Goal: Task Accomplishment & Management: Manage account settings

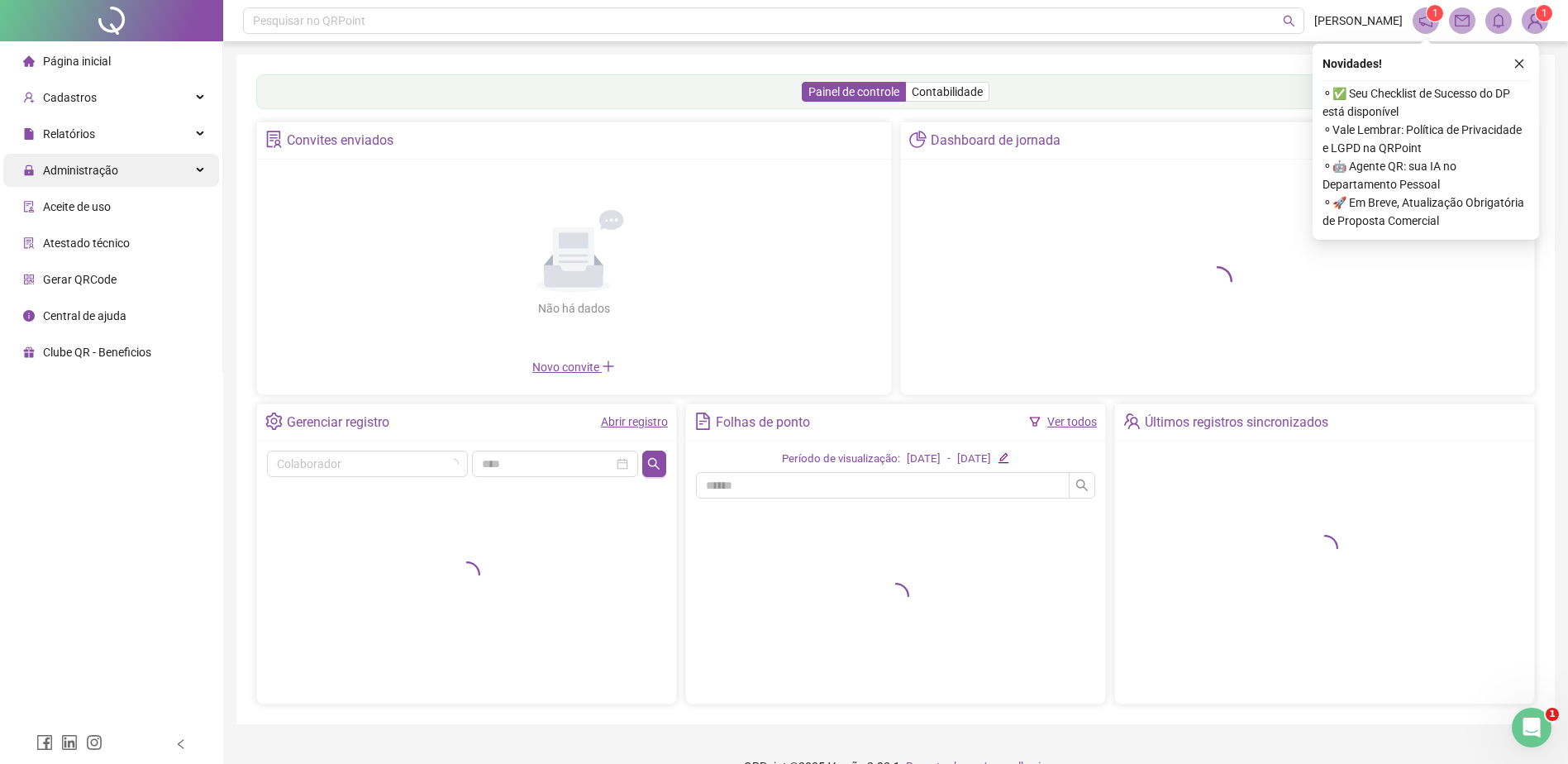
click at [106, 173] on span "Administração" at bounding box center [80, 169] width 75 height 13
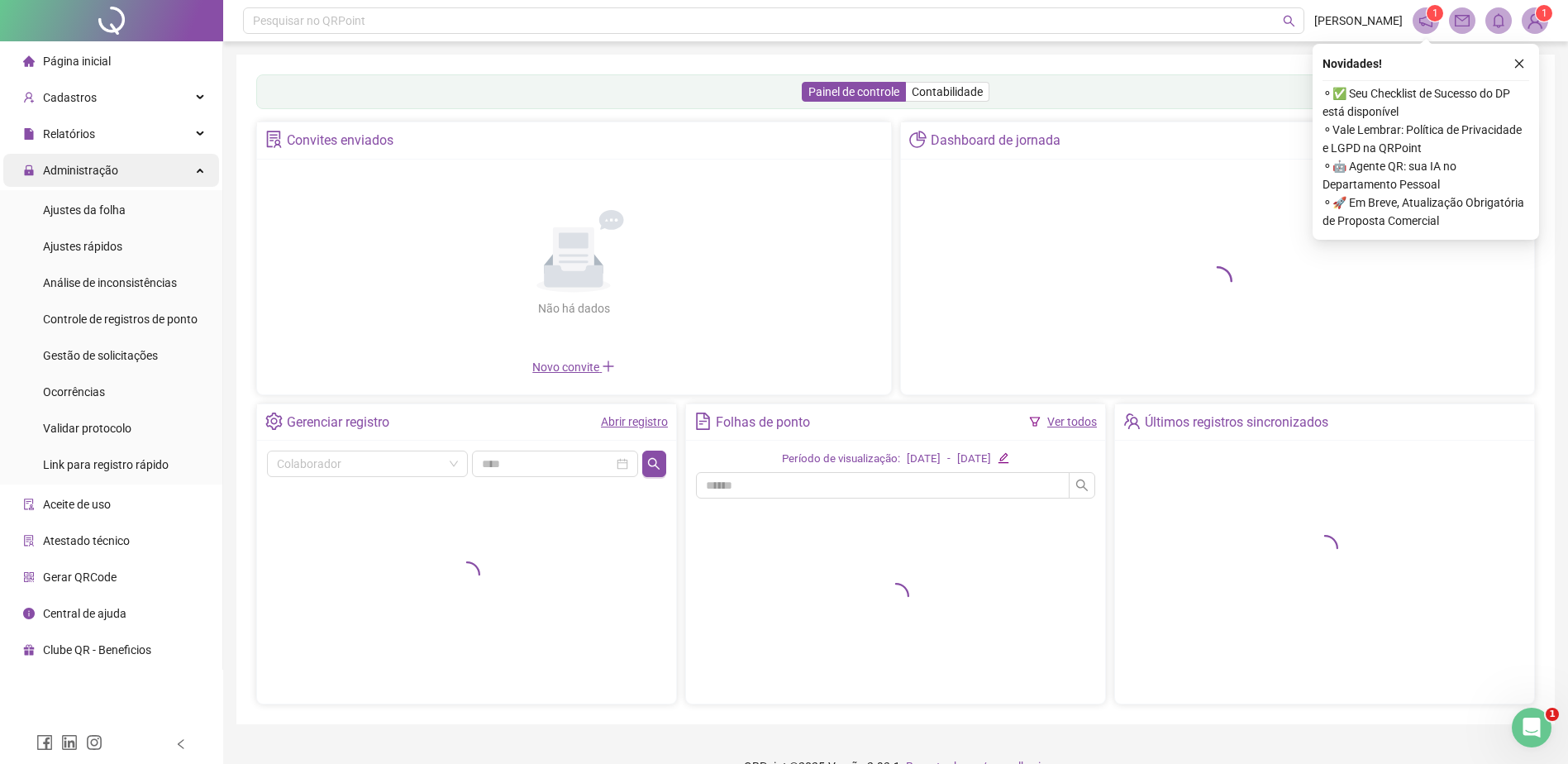
click at [110, 179] on span "Administração" at bounding box center [70, 170] width 95 height 33
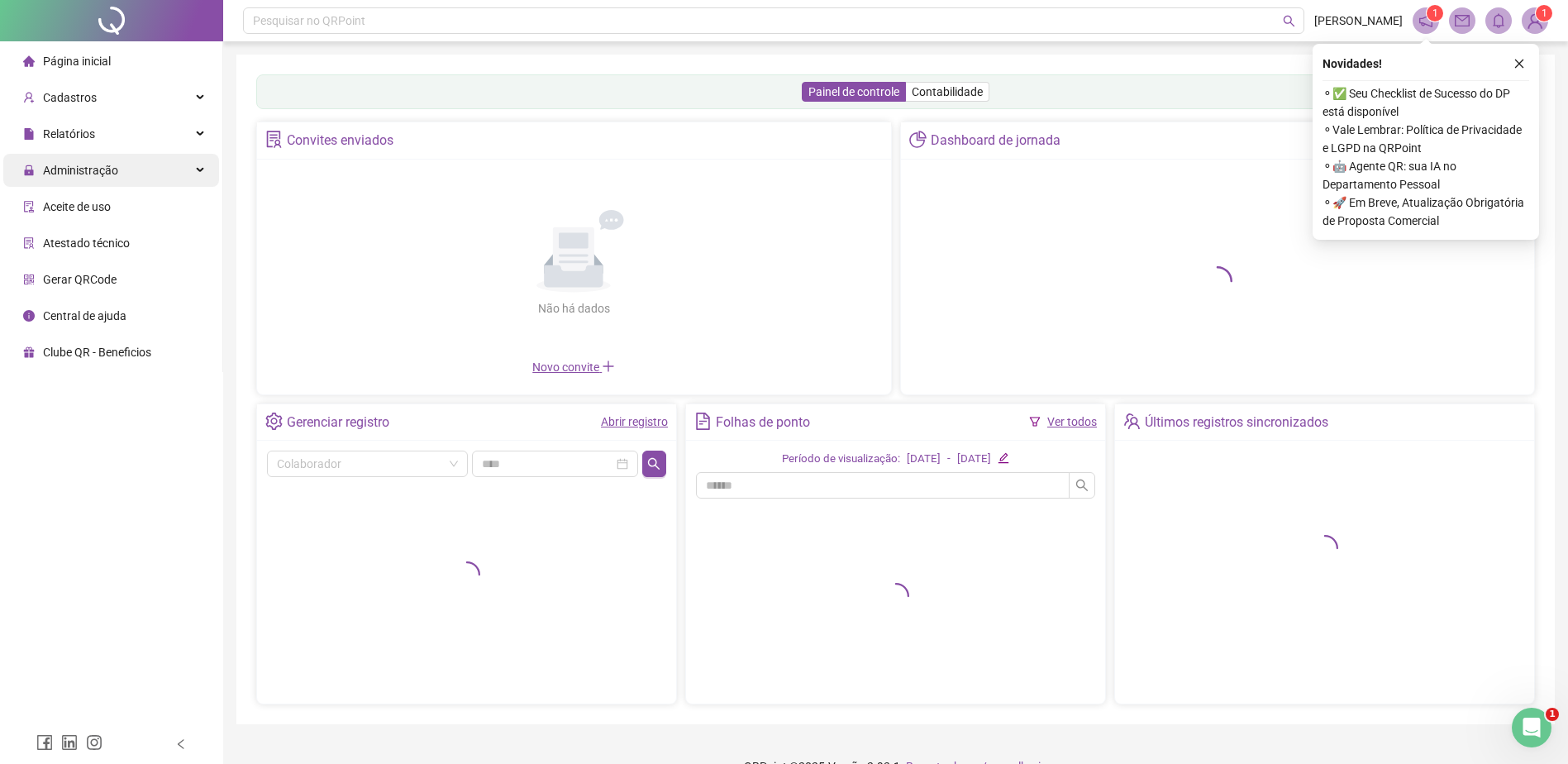
click at [118, 164] on div "Administração" at bounding box center [111, 170] width 215 height 33
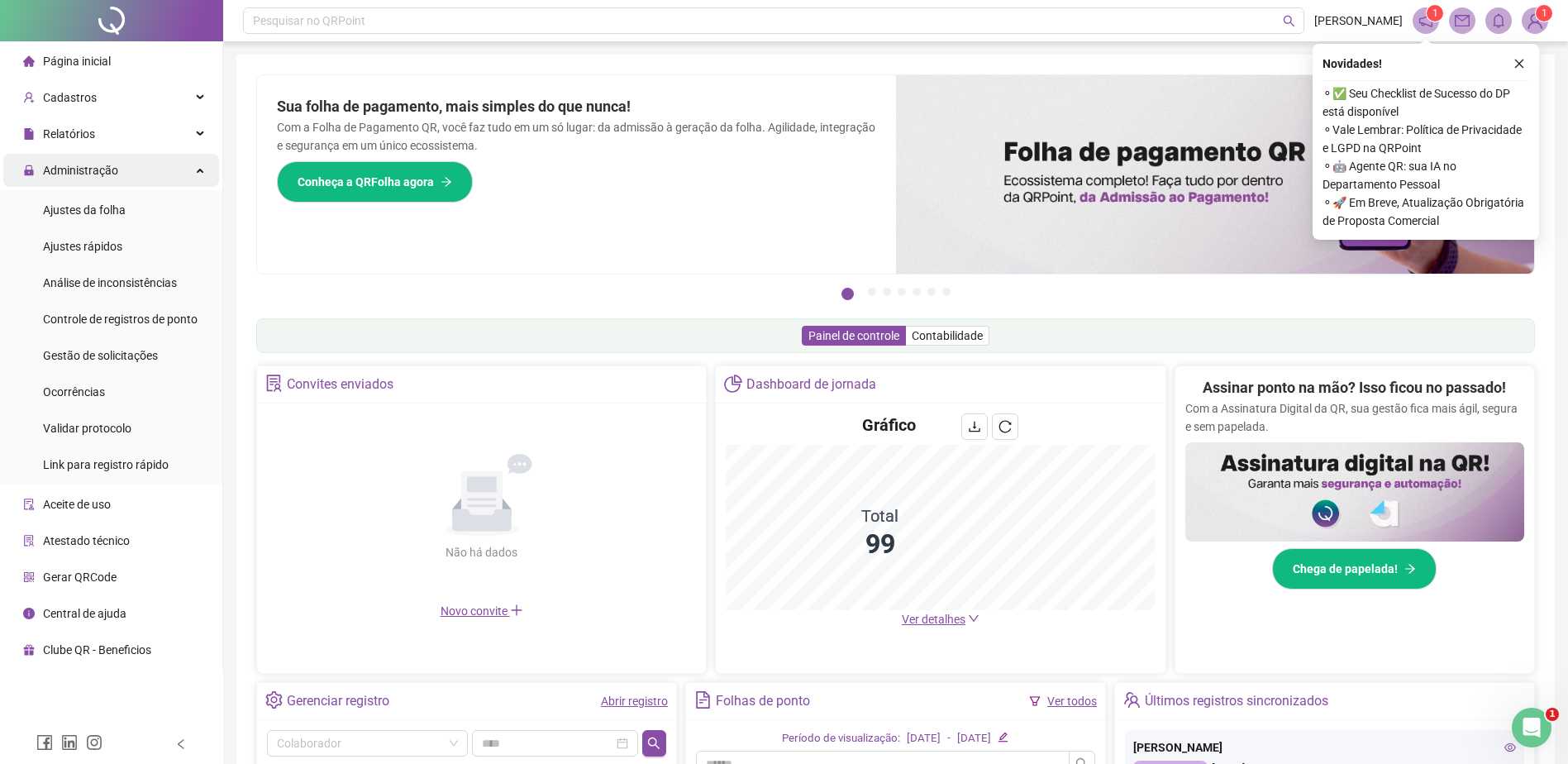
click at [159, 169] on div "Administração" at bounding box center [111, 170] width 215 height 33
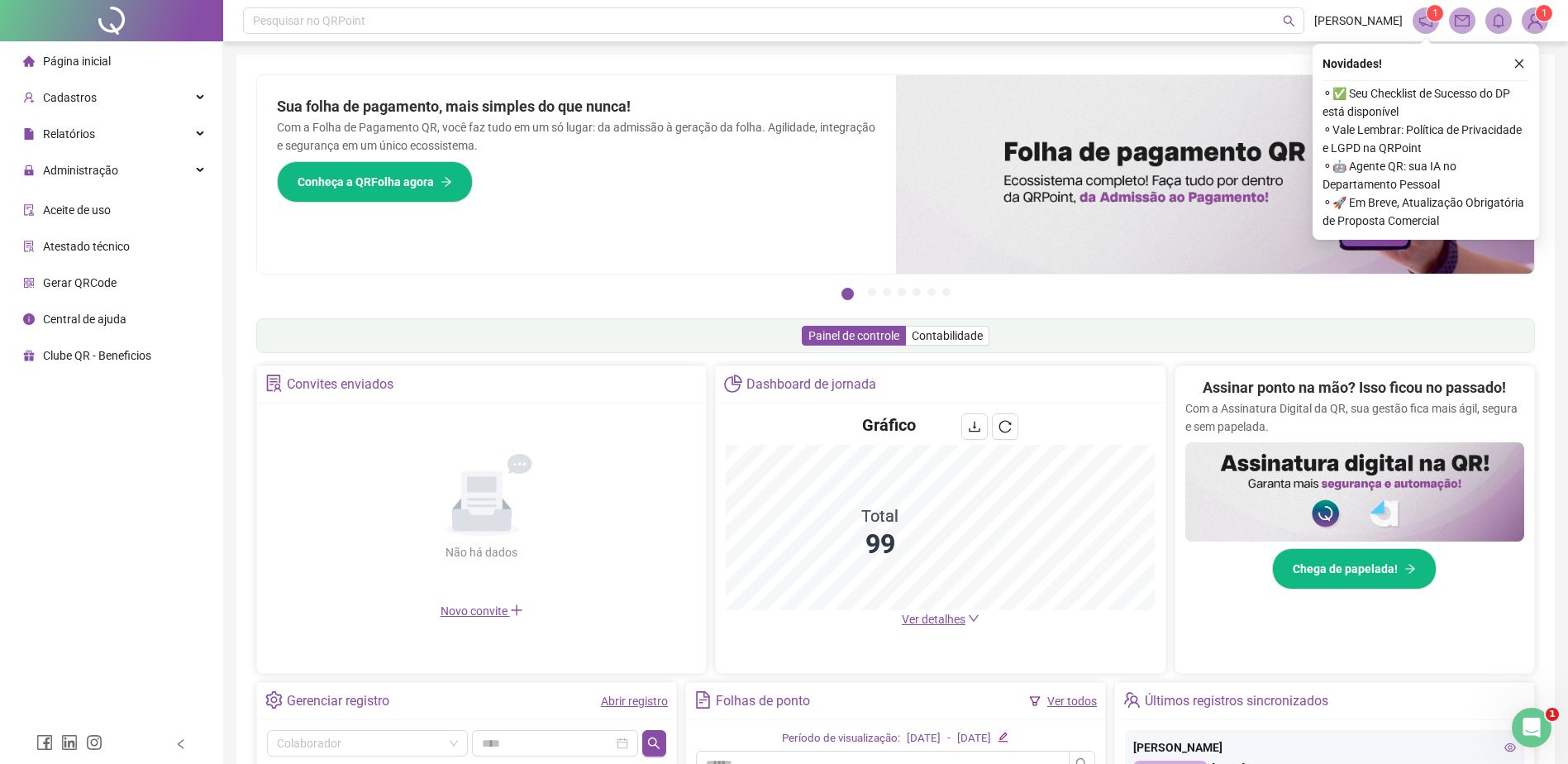
click at [161, 121] on div "Relatórios" at bounding box center [111, 133] width 215 height 33
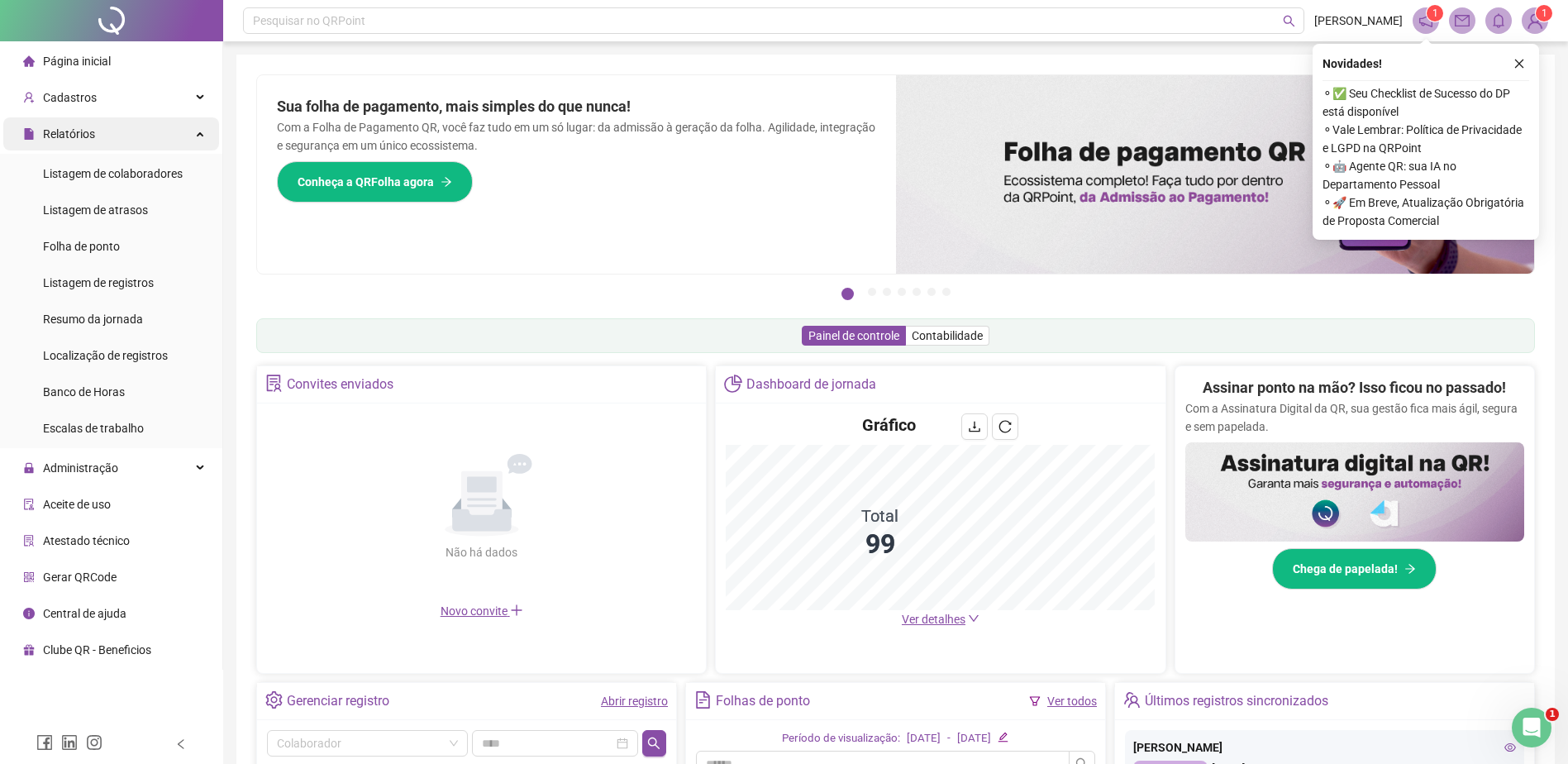
click at [196, 138] on div "Relatórios" at bounding box center [111, 133] width 215 height 33
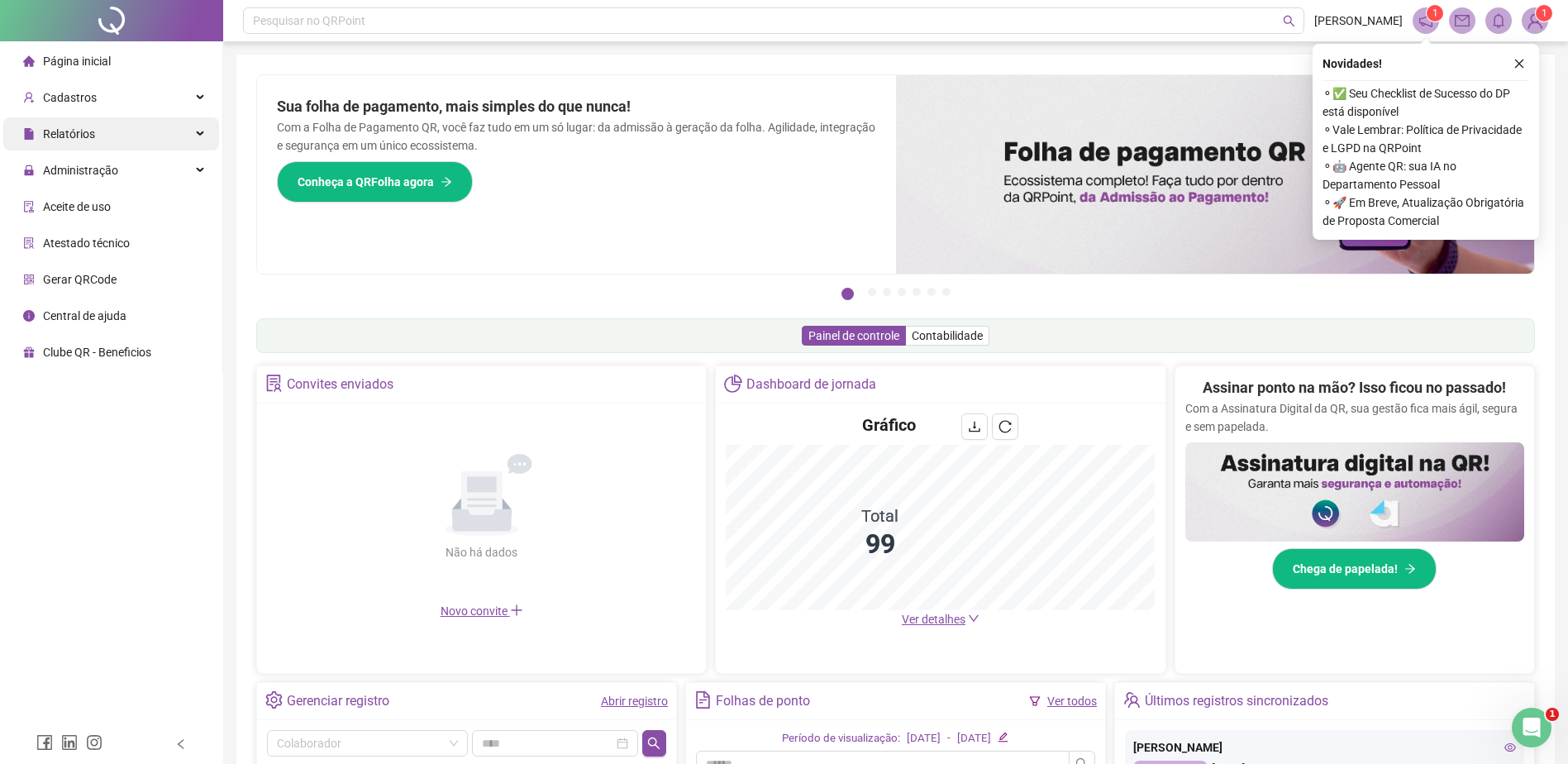
click at [193, 137] on div "Relatórios" at bounding box center [111, 133] width 215 height 33
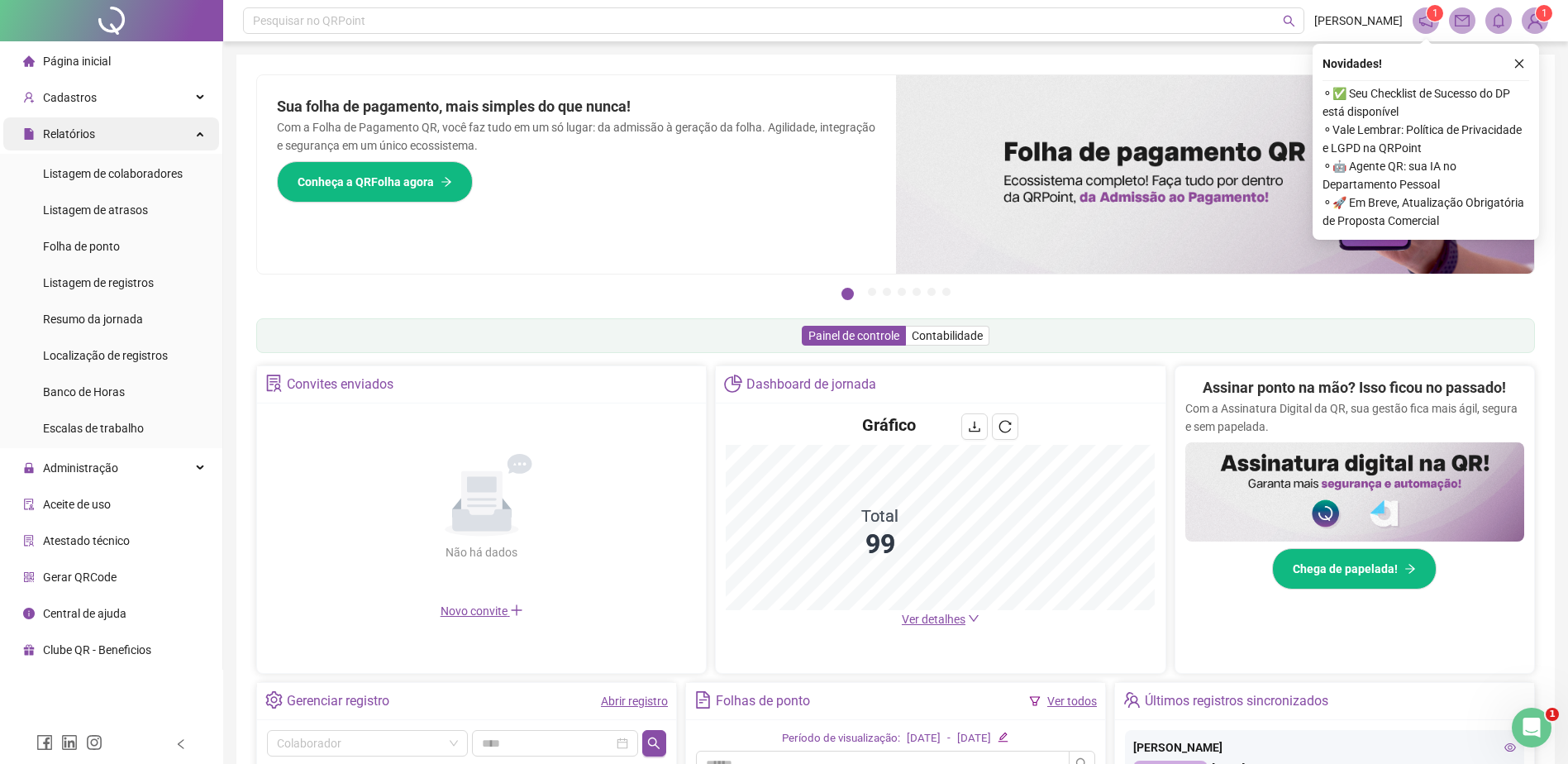
click at [168, 144] on div "Relatórios" at bounding box center [111, 133] width 215 height 33
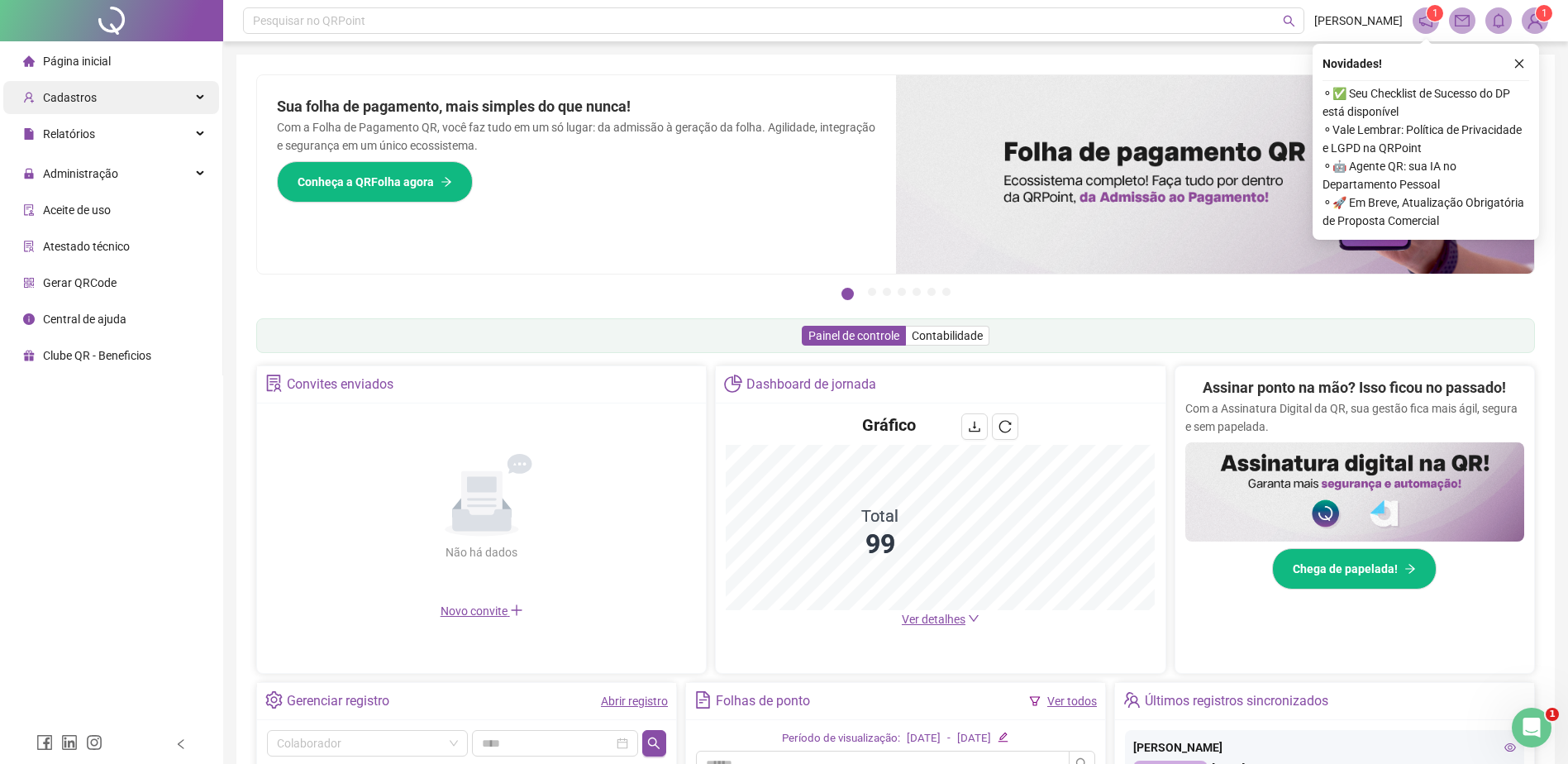
click at [172, 94] on div "Cadastros" at bounding box center [111, 97] width 215 height 33
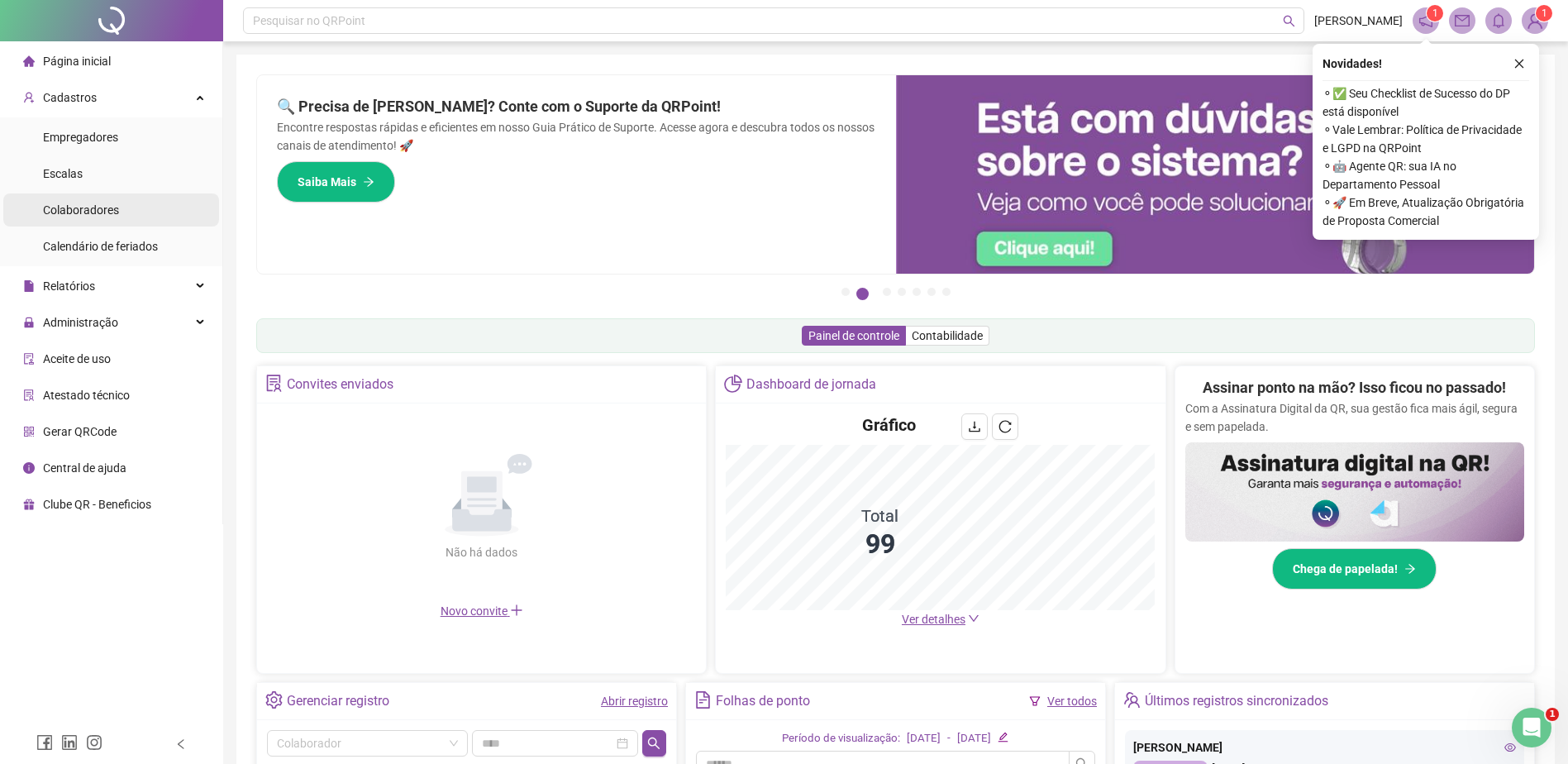
click at [141, 209] on li "Colaboradores" at bounding box center [111, 209] width 215 height 33
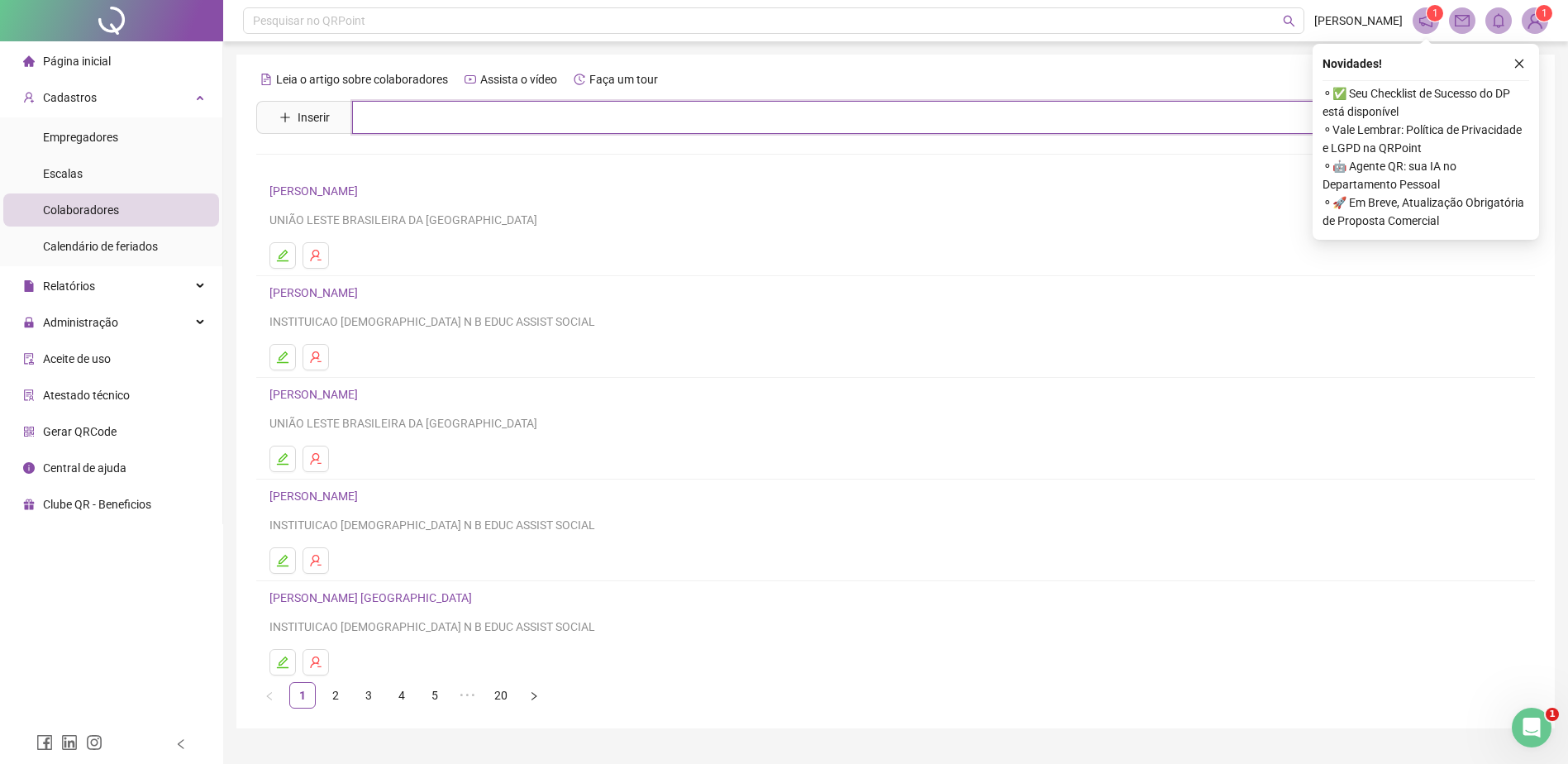
click at [416, 117] on input "text" at bounding box center [908, 117] width 1111 height 33
type input "*****"
click at [375, 171] on link "[PERSON_NAME]" at bounding box center [331, 166] width 88 height 13
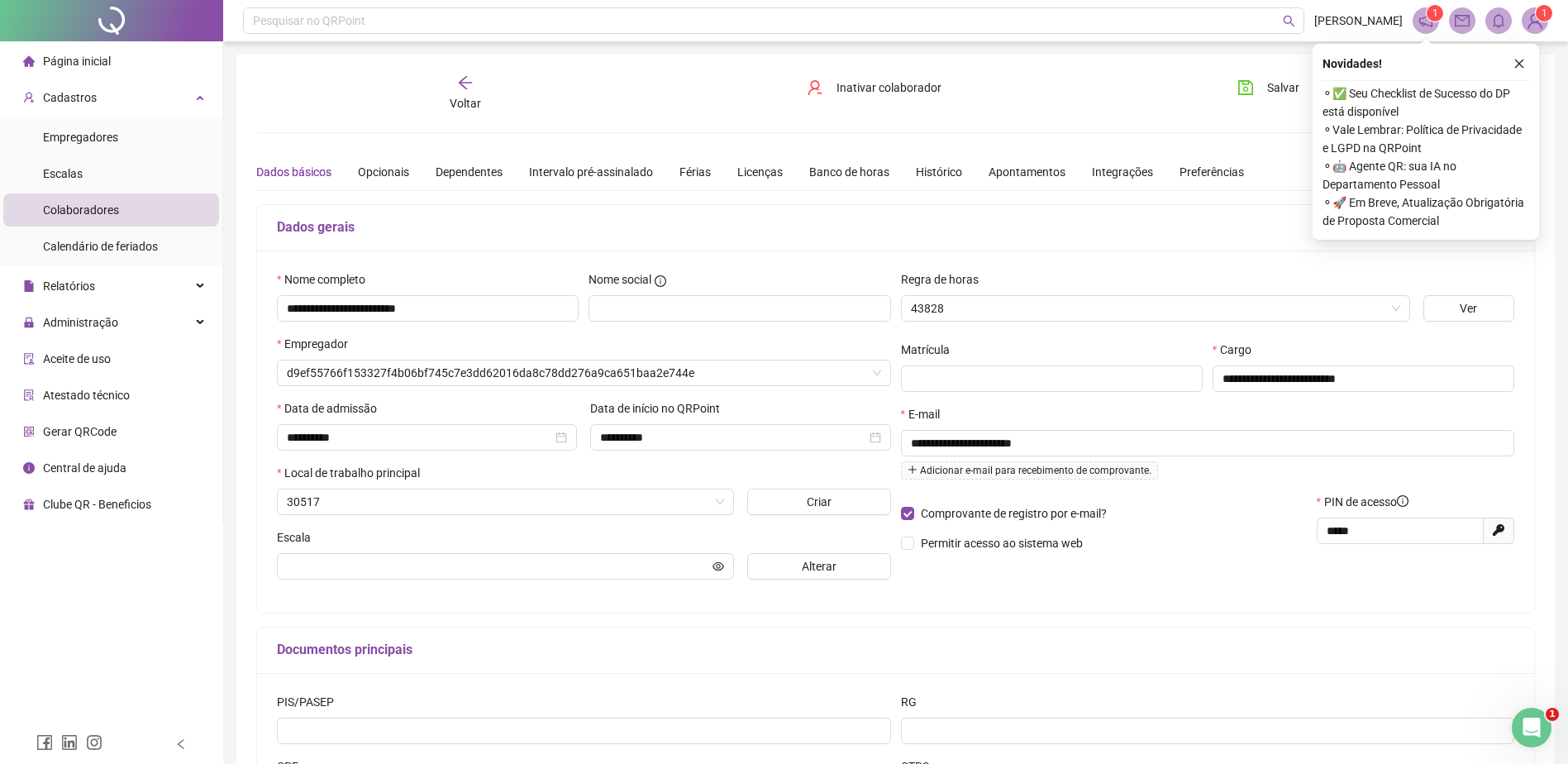
type input "**********"
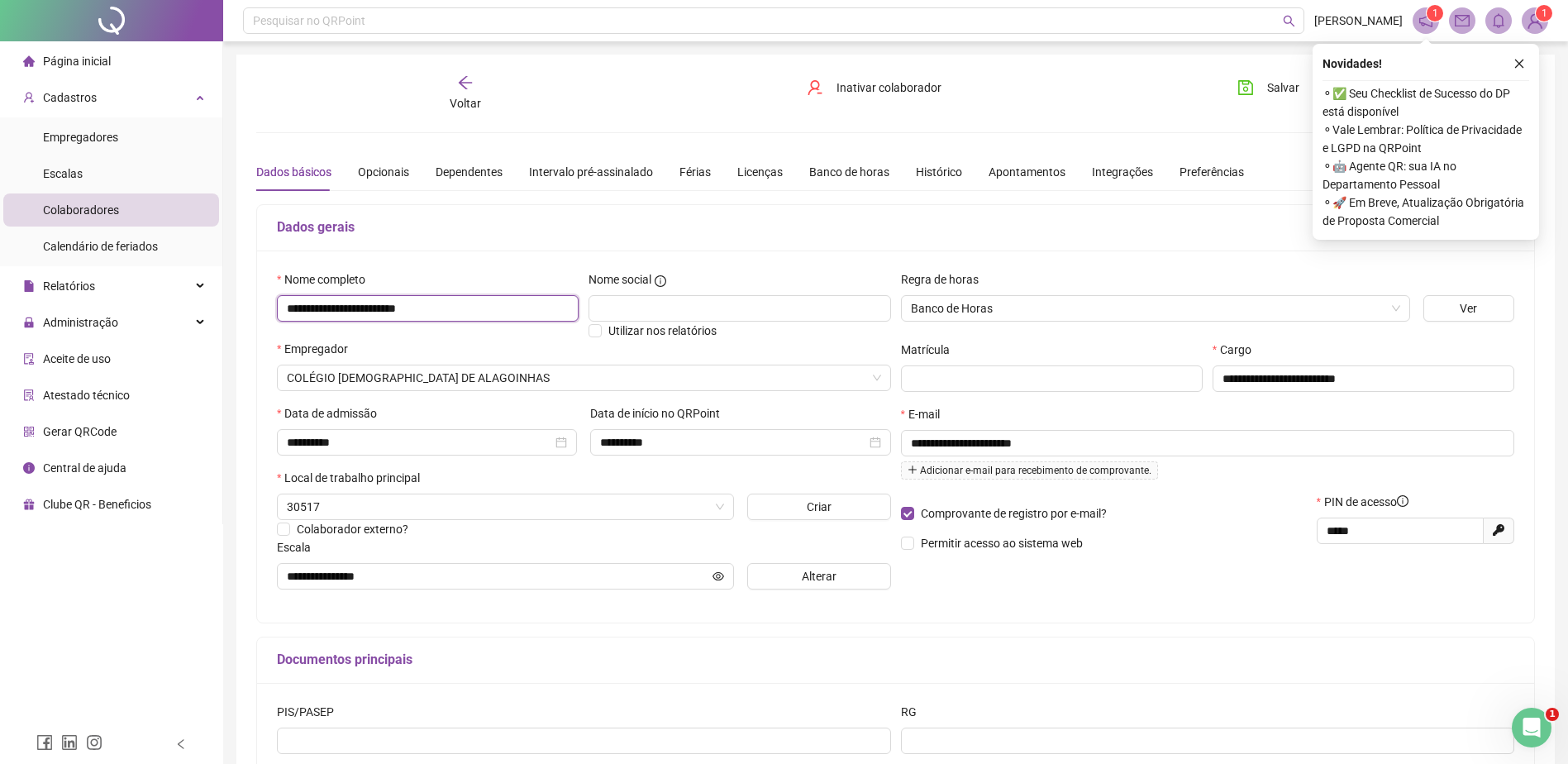
drag, startPoint x: 482, startPoint y: 314, endPoint x: 242, endPoint y: 306, distance: 240.1
click at [242, 306] on div "**********" at bounding box center [896, 463] width 1318 height 817
click at [463, 100] on span "Voltar" at bounding box center [465, 103] width 32 height 13
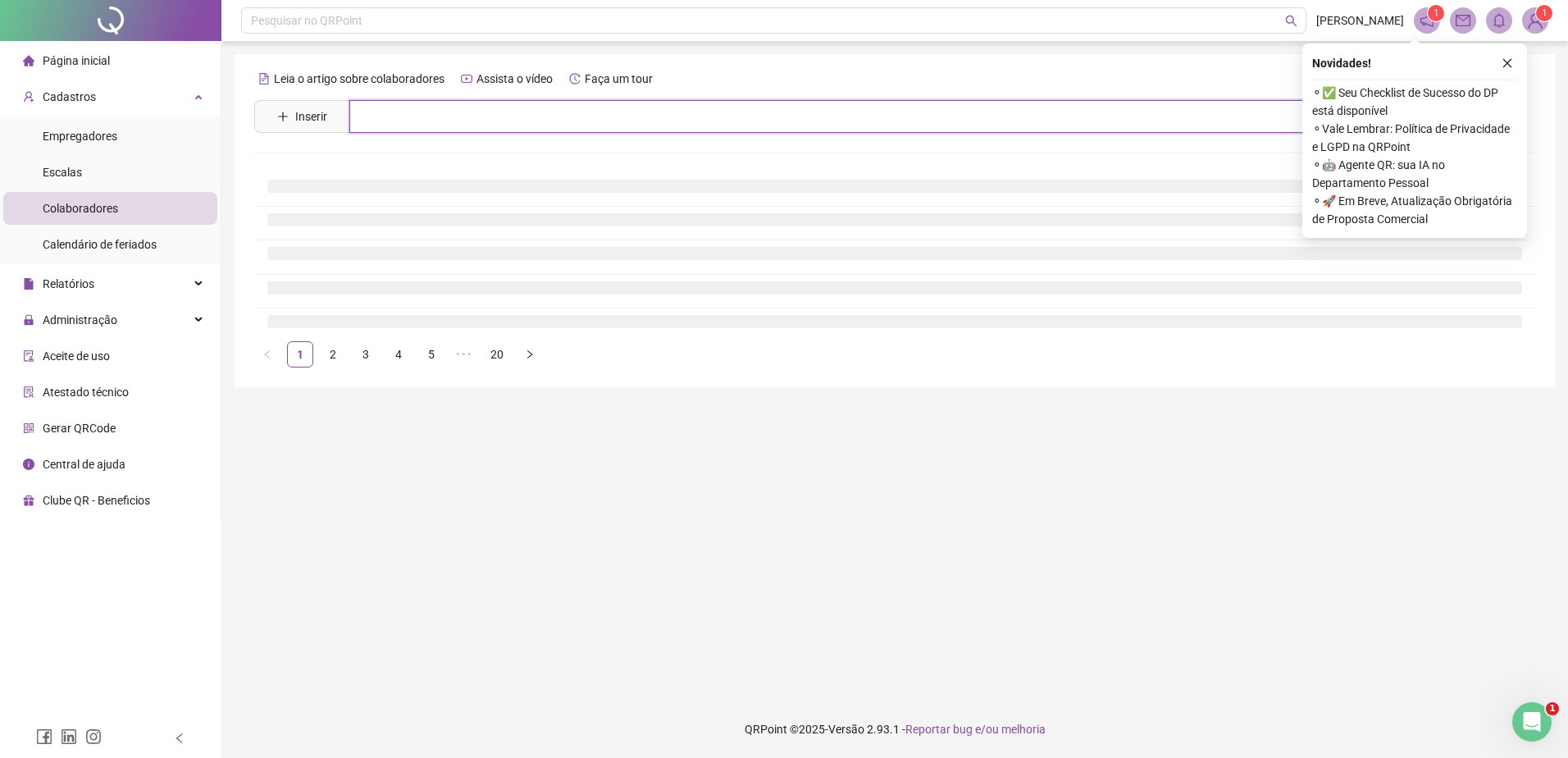
click at [454, 104] on input "text" at bounding box center [907, 116] width 1114 height 33
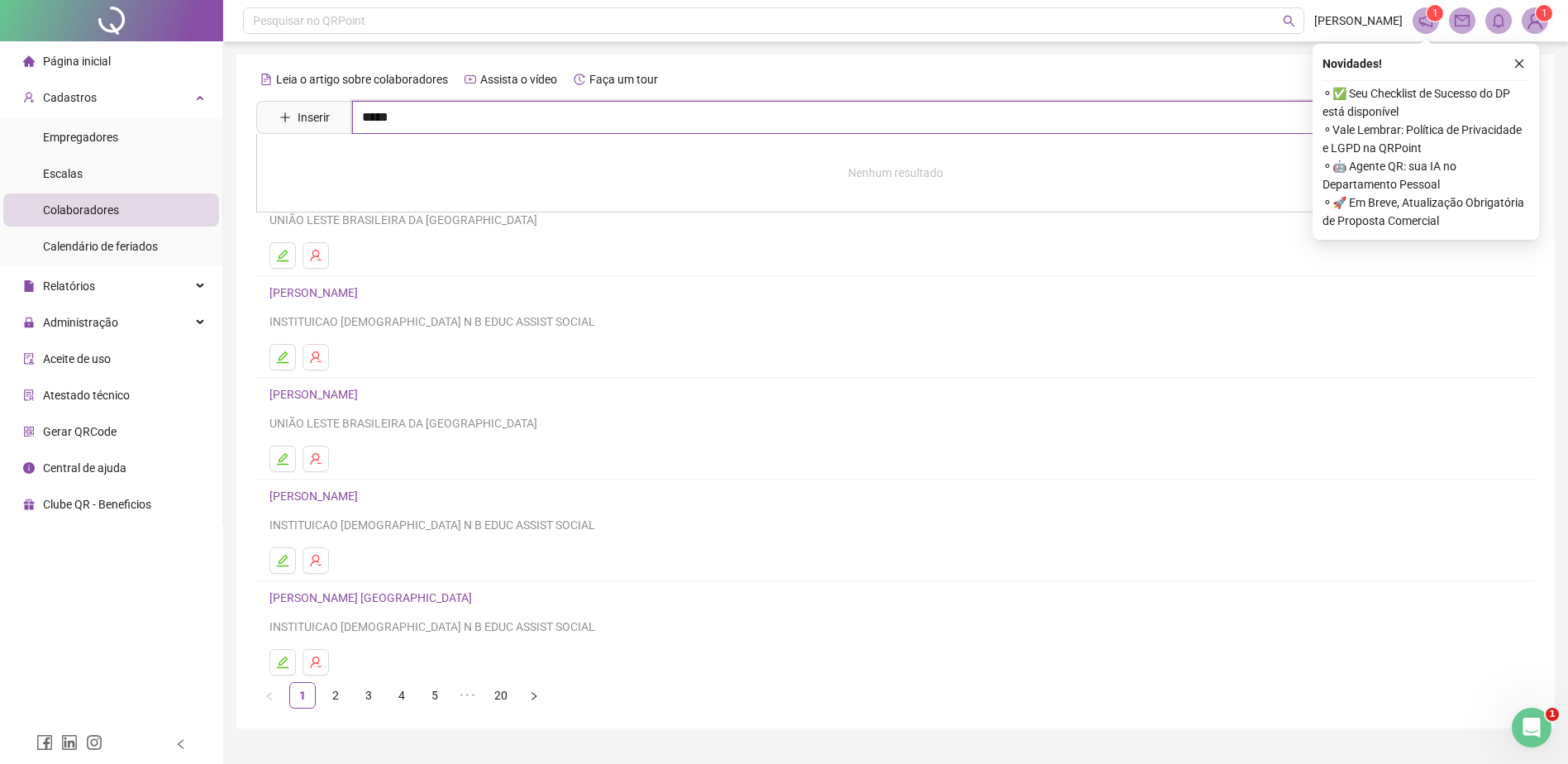
type input "*****"
click at [375, 165] on link "[PERSON_NAME]" at bounding box center [331, 166] width 88 height 13
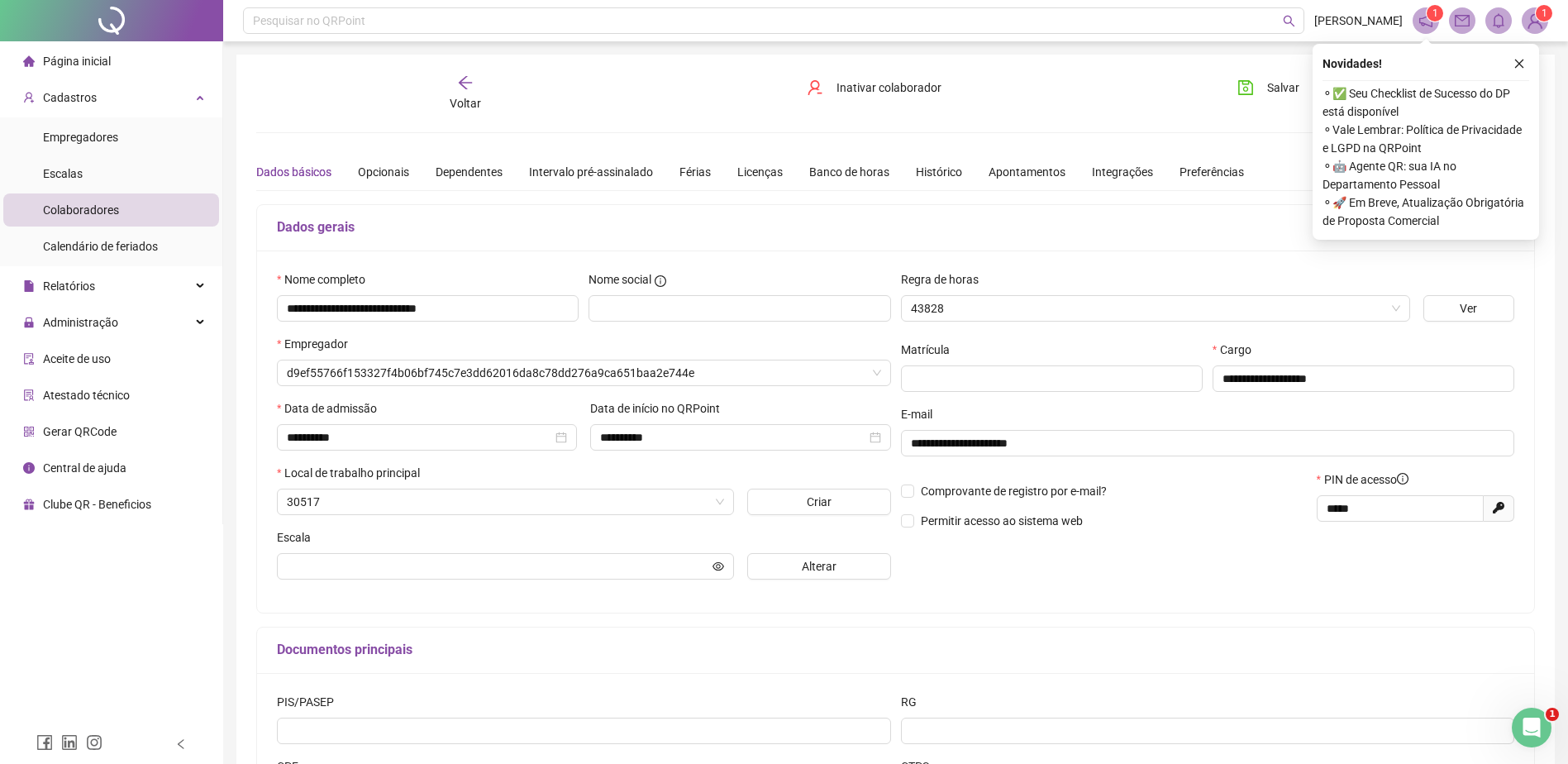
type input "**********"
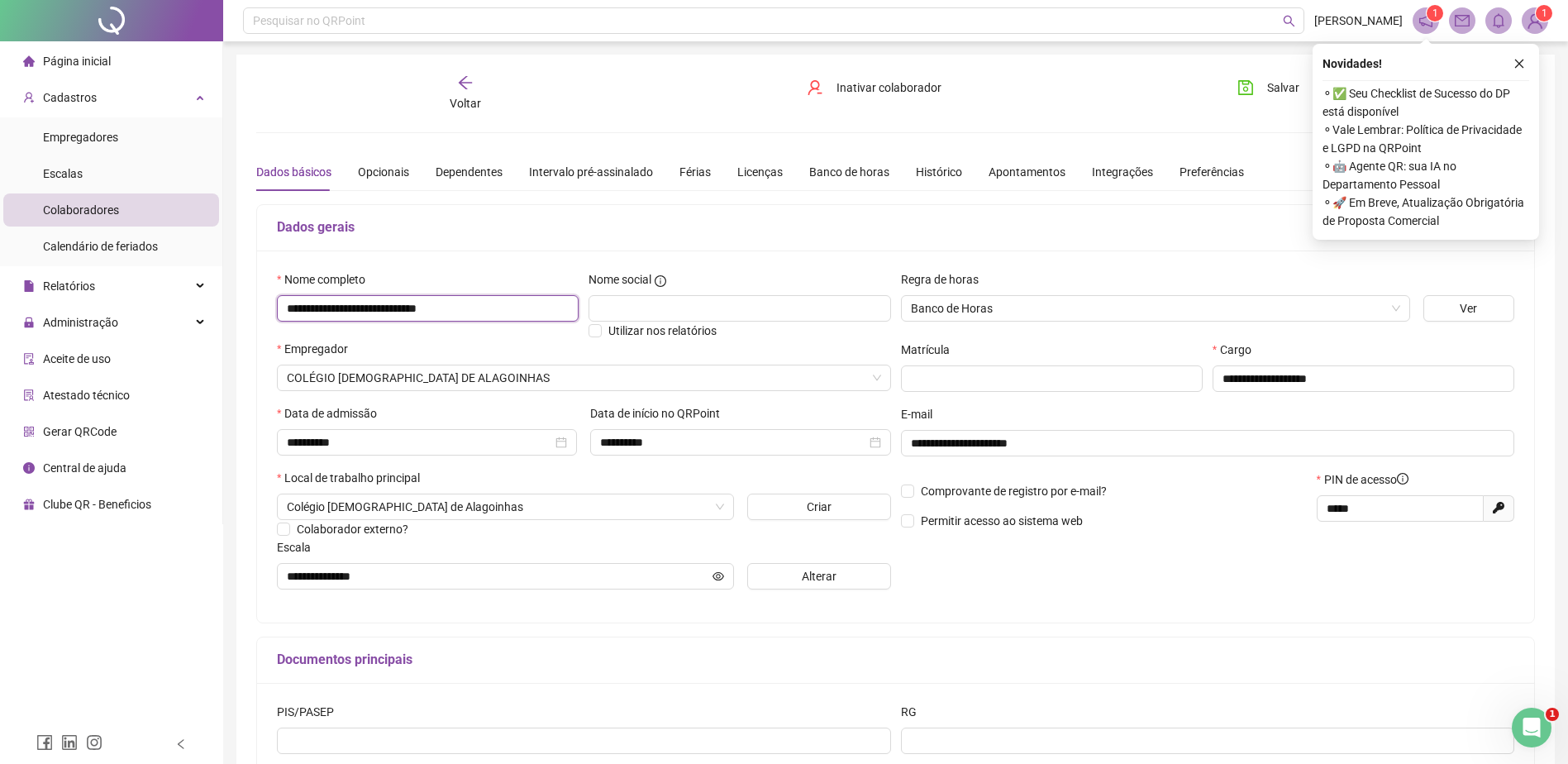
drag, startPoint x: 450, startPoint y: 309, endPoint x: 250, endPoint y: 299, distance: 200.2
click at [250, 299] on div "**********" at bounding box center [896, 463] width 1318 height 817
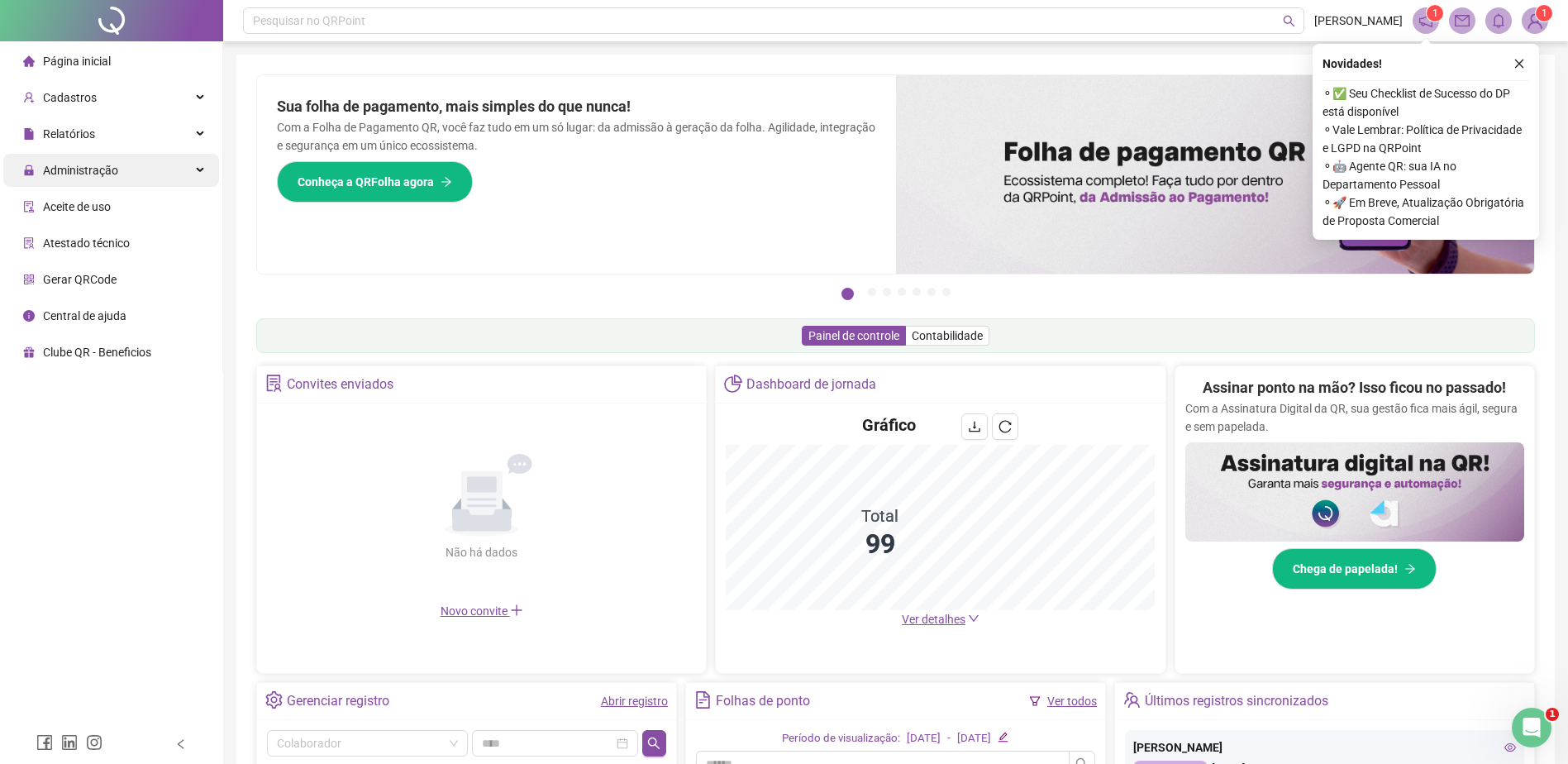
click at [89, 176] on span "Administração" at bounding box center [80, 169] width 75 height 13
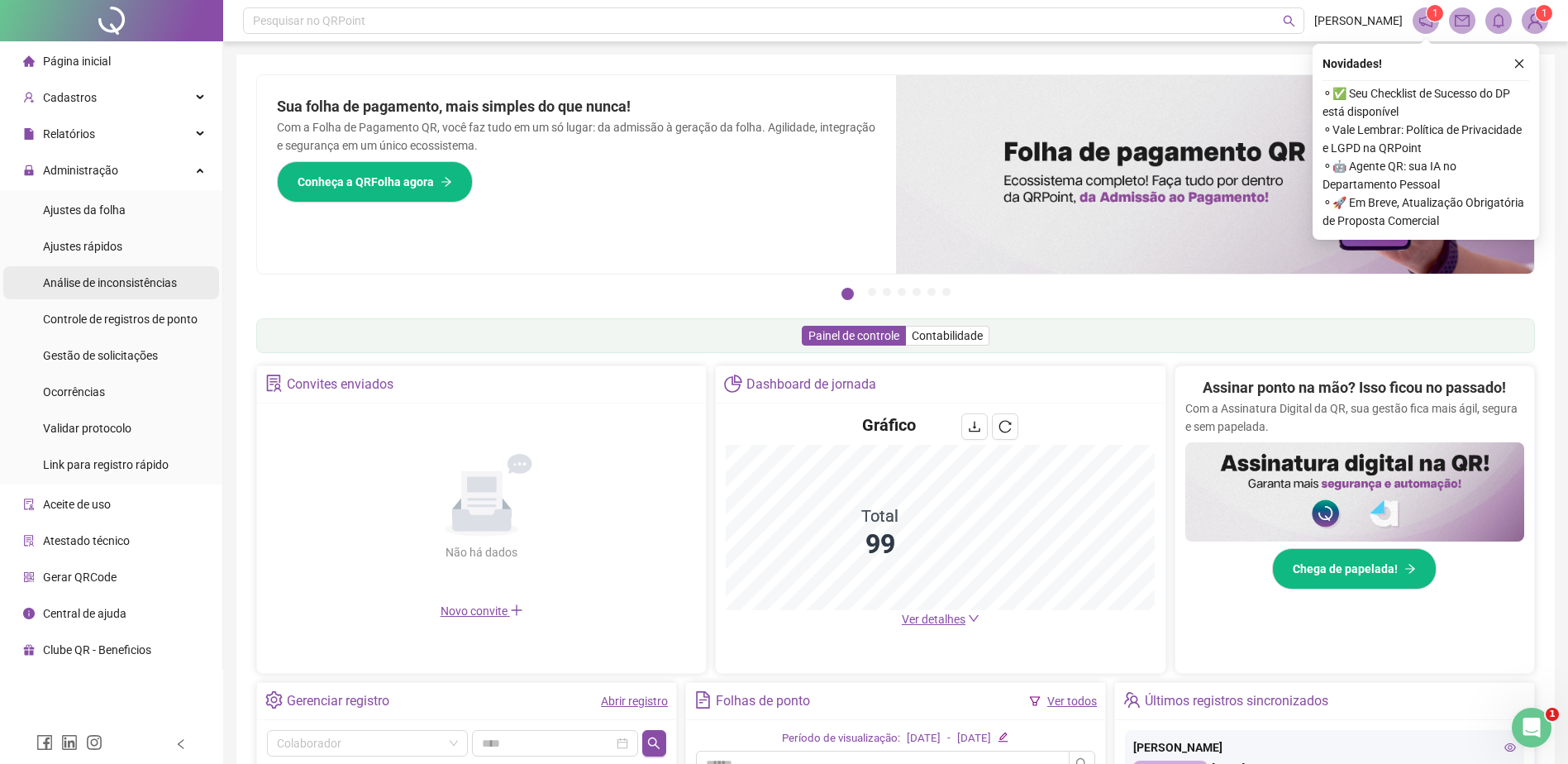
click at [139, 361] on span "Gestão de solicitações" at bounding box center [100, 355] width 115 height 13
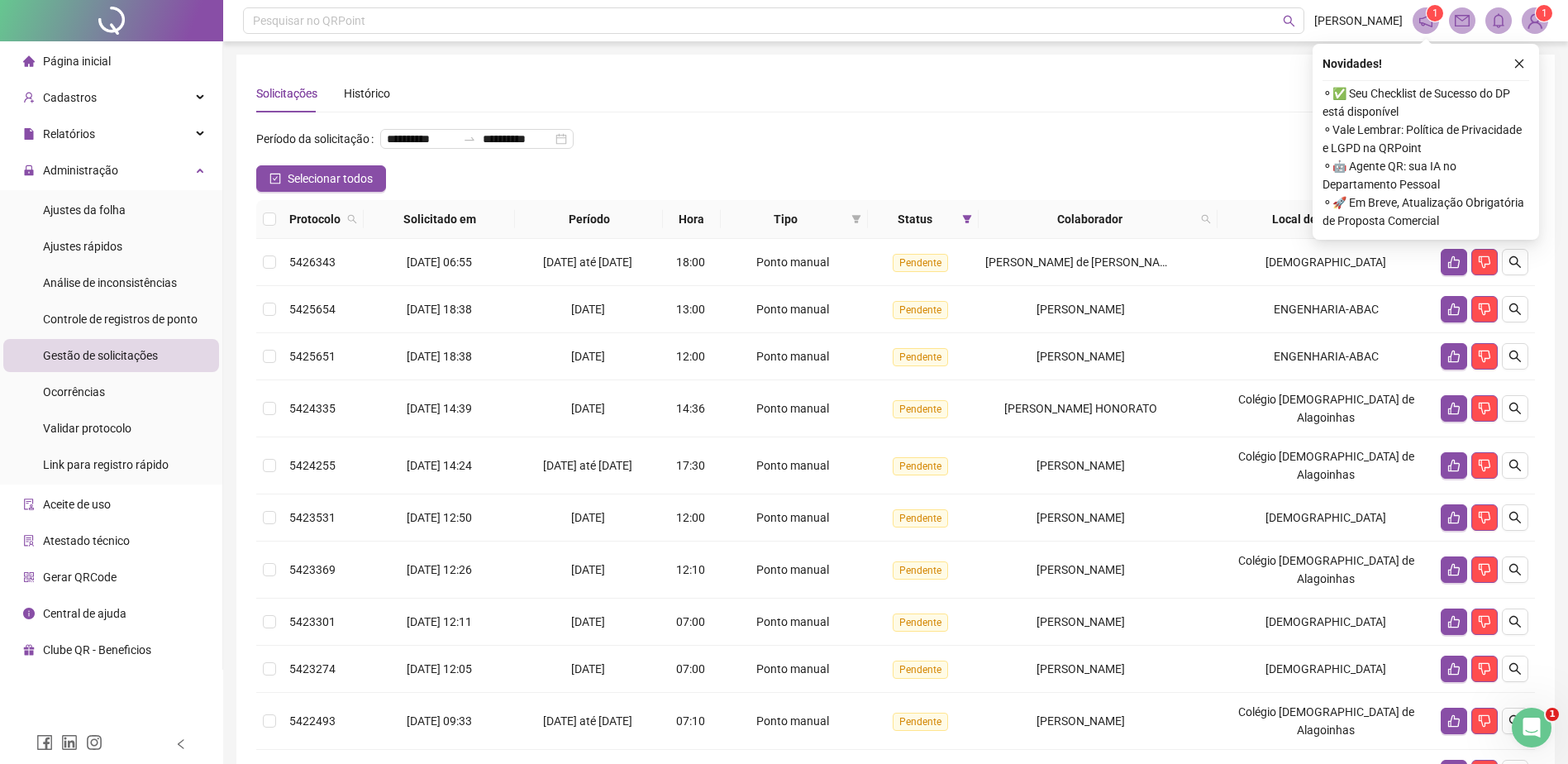
click at [1512, 59] on button "button" at bounding box center [1519, 63] width 20 height 20
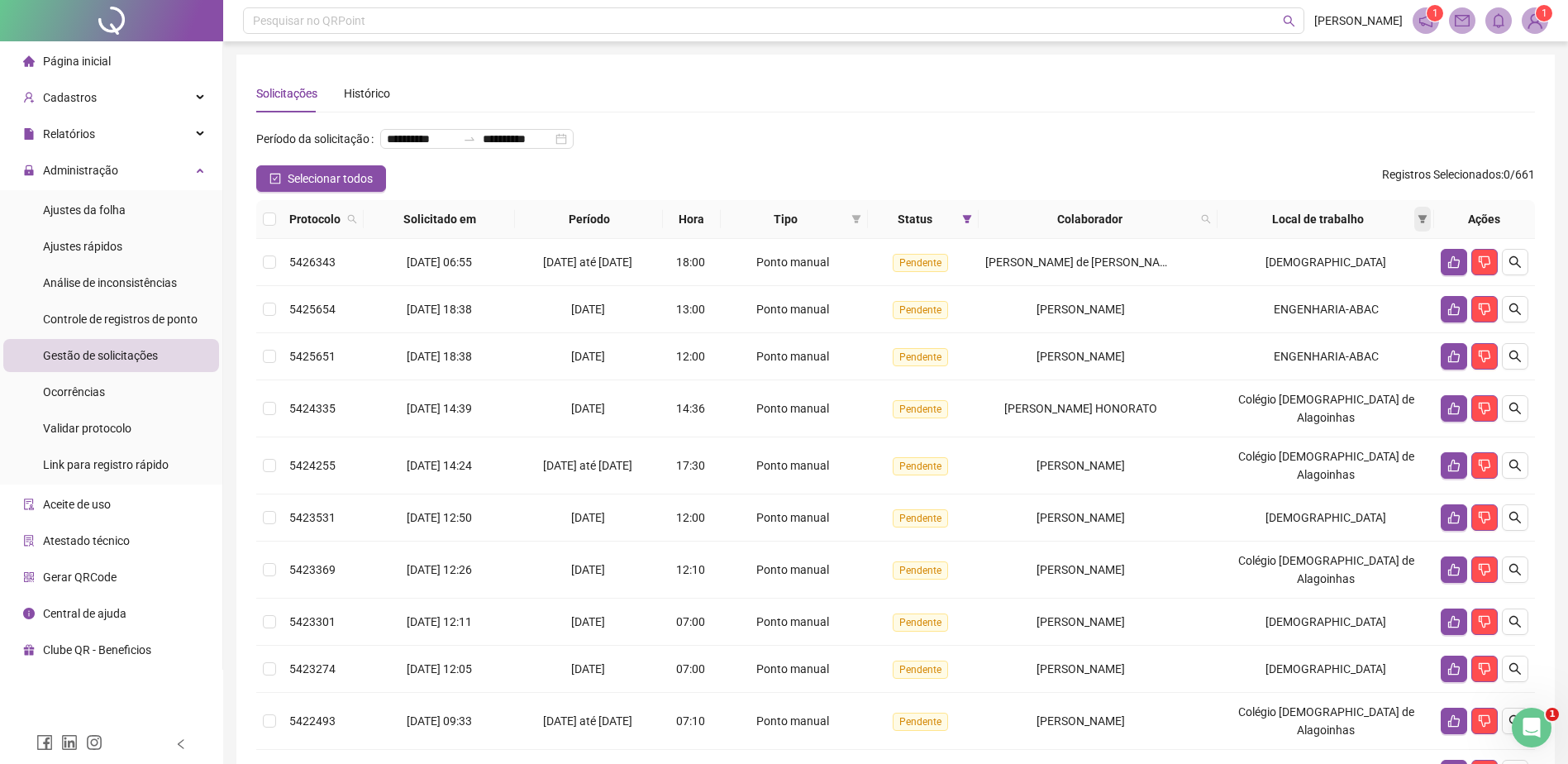
click at [1422, 223] on icon "filter" at bounding box center [1423, 219] width 9 height 9
click at [1421, 223] on icon "filter" at bounding box center [1423, 219] width 9 height 9
click at [1429, 232] on span at bounding box center [1423, 219] width 16 height 25
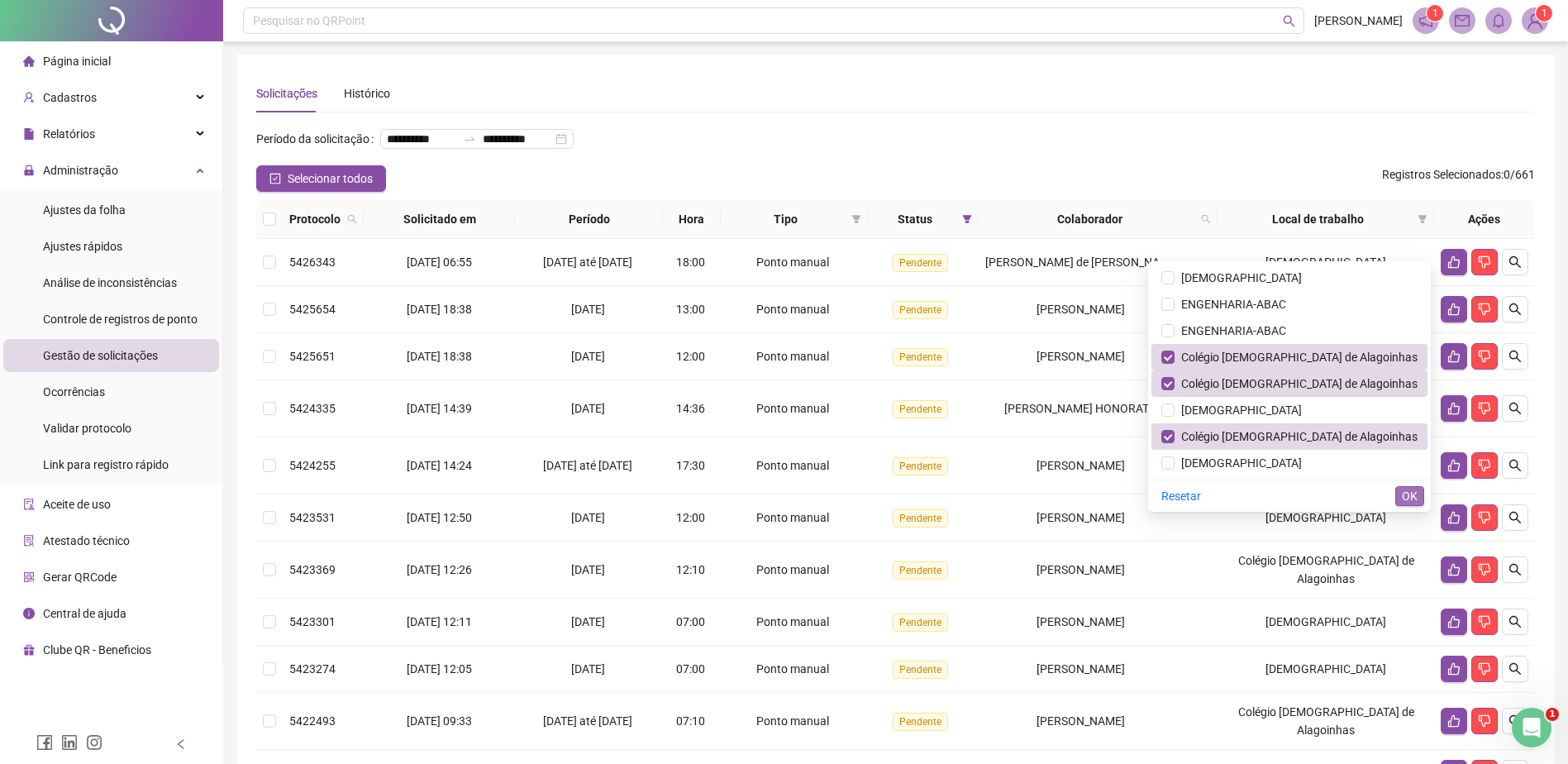
click at [1412, 497] on span "OK" at bounding box center [1410, 496] width 15 height 18
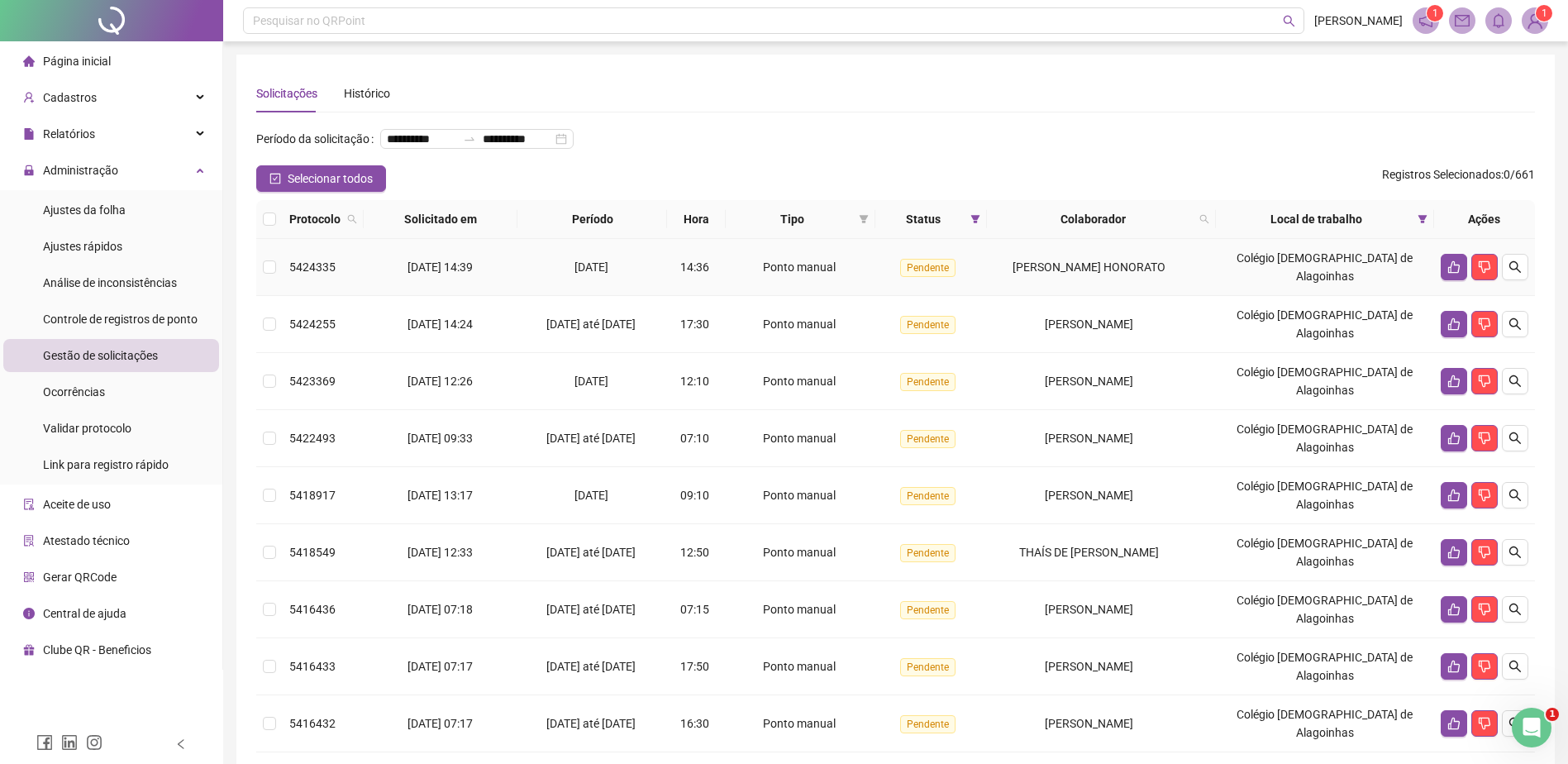
click at [815, 273] on span "Ponto manual" at bounding box center [799, 267] width 73 height 13
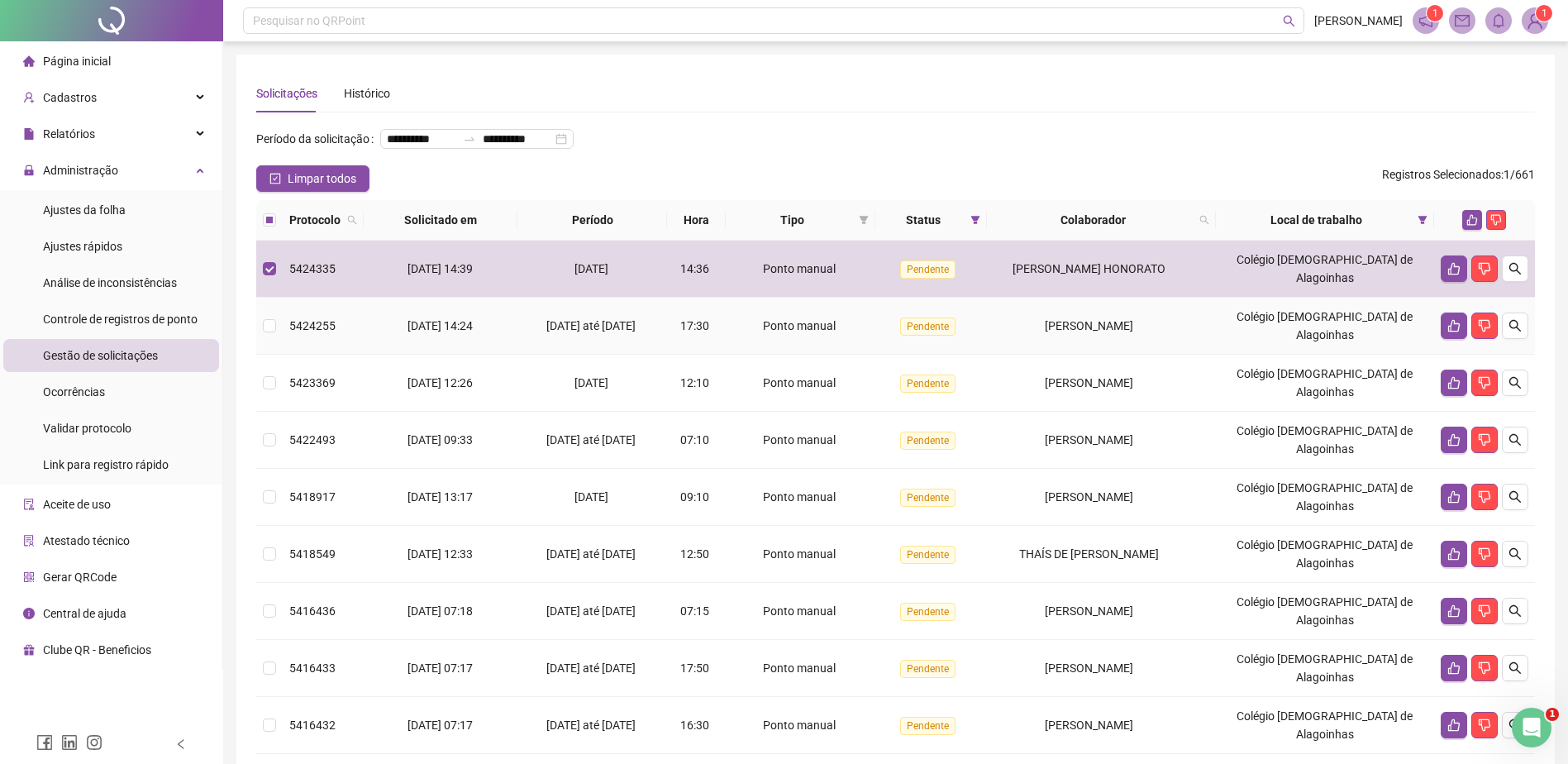
click at [819, 332] on span "Ponto manual" at bounding box center [799, 325] width 73 height 13
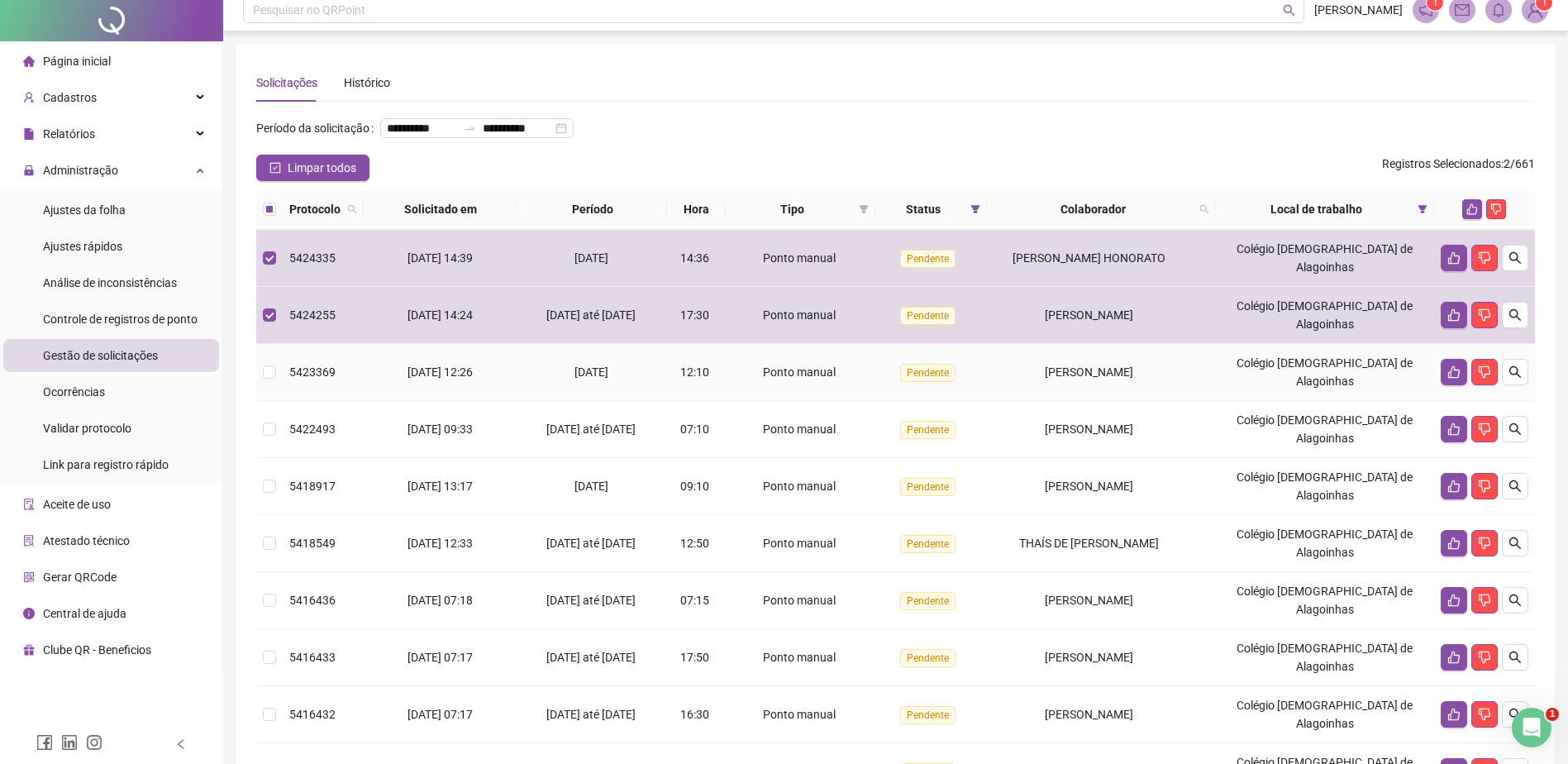
scroll to position [83, 0]
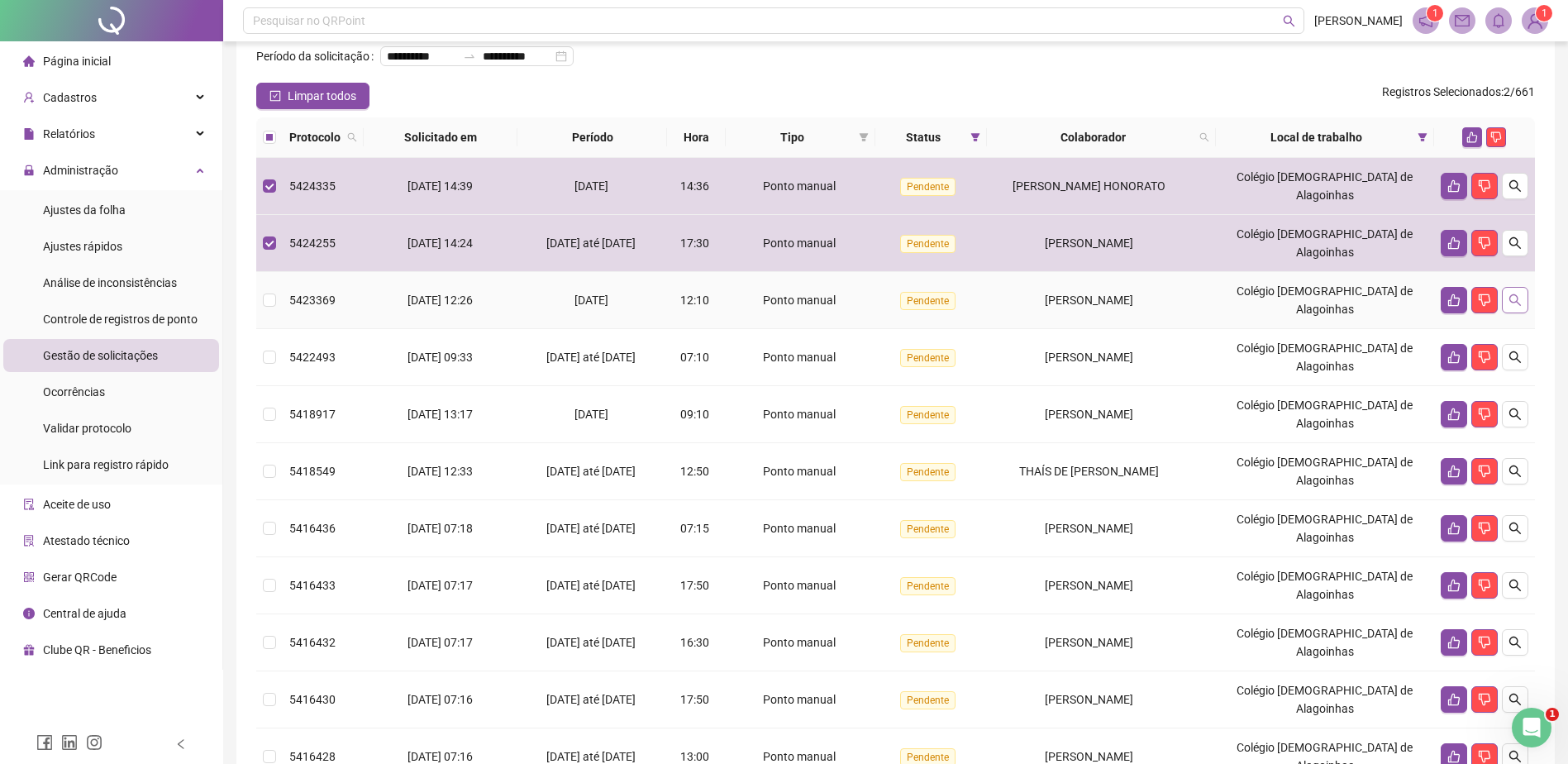
click at [1523, 314] on button "button" at bounding box center [1515, 300] width 27 height 26
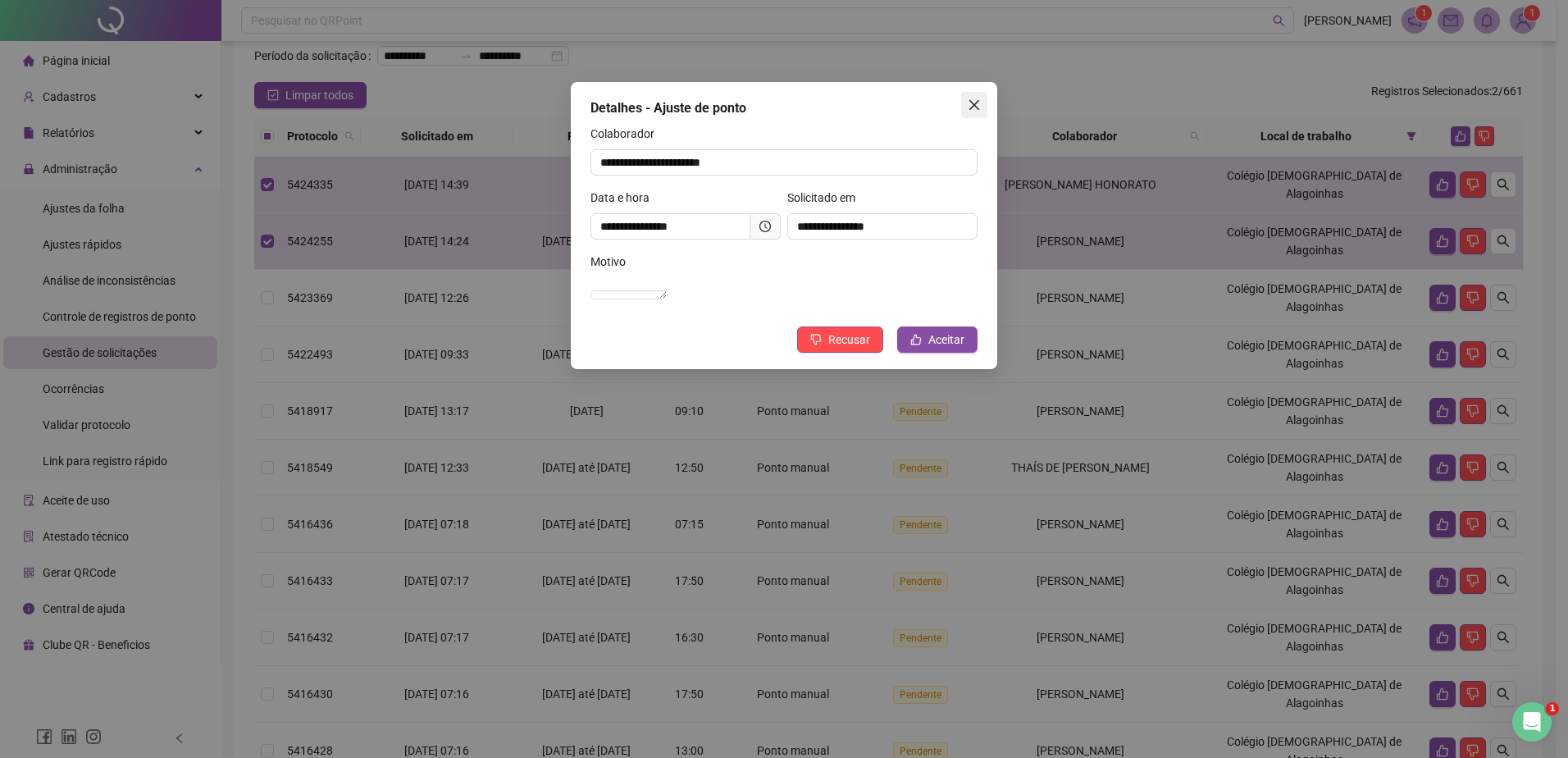
click at [979, 104] on icon "close" at bounding box center [974, 104] width 13 height 13
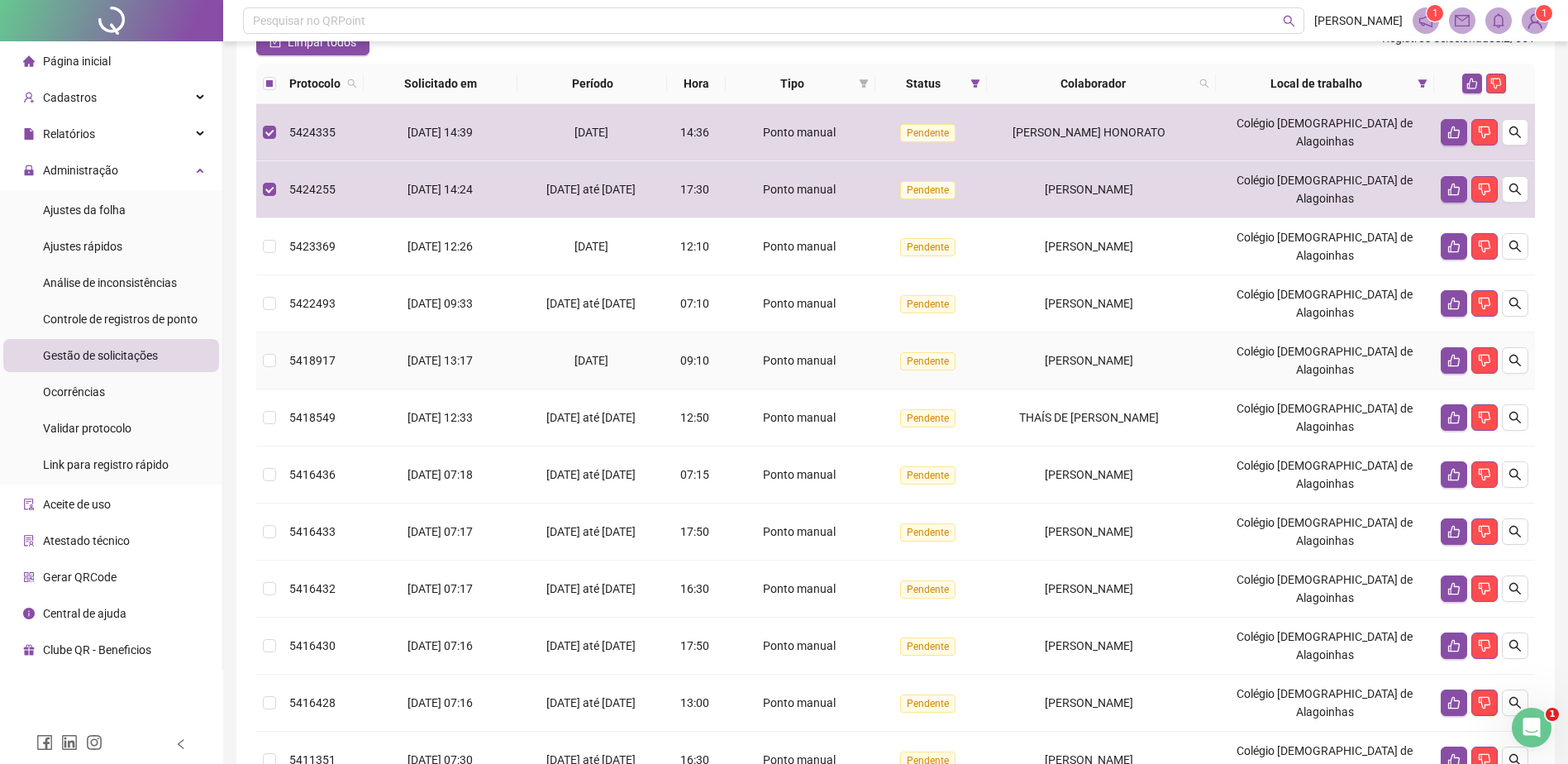
scroll to position [165, 0]
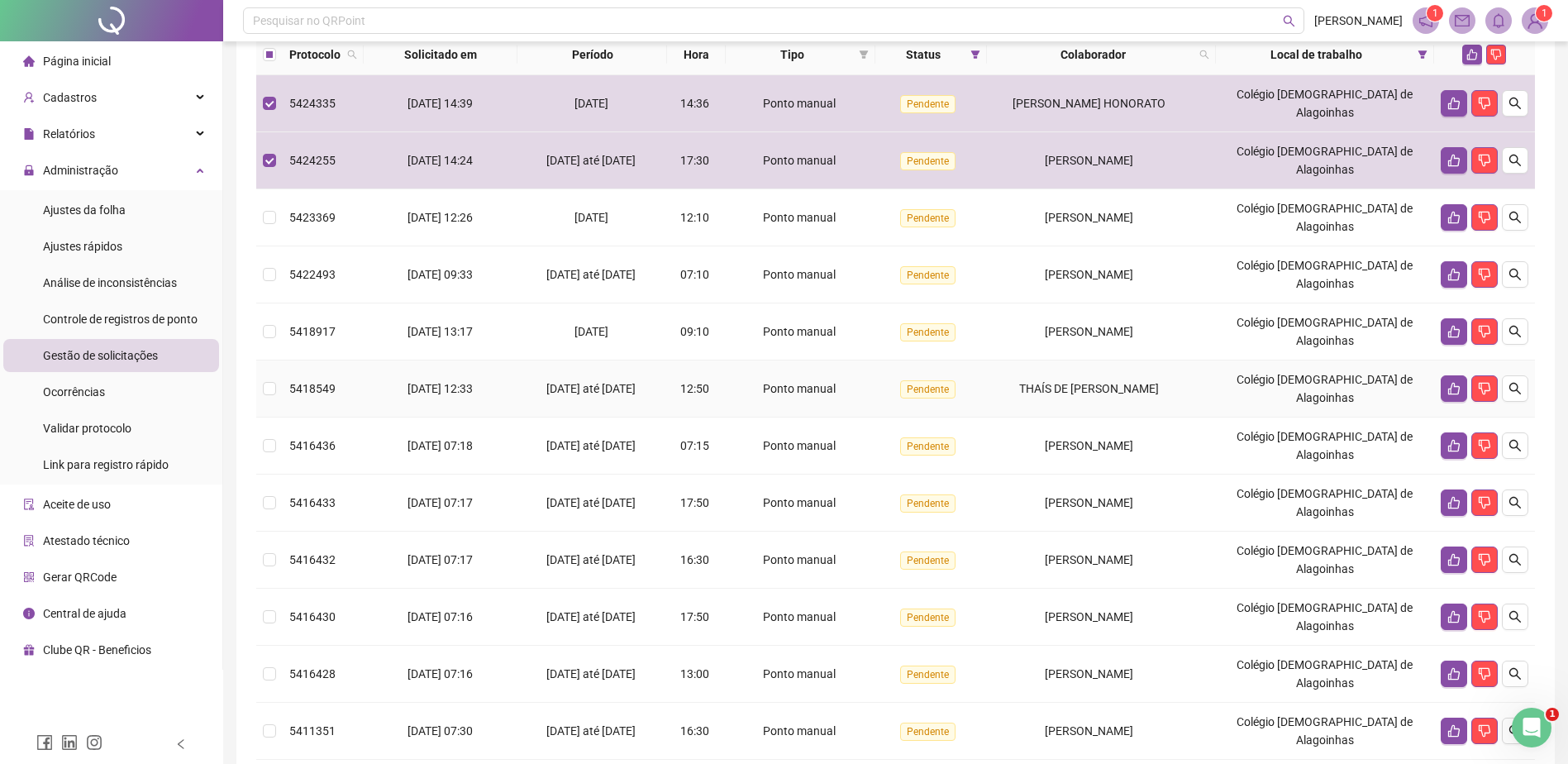
click at [667, 391] on td "15/09/2025 até 16/09/2025" at bounding box center [592, 389] width 150 height 57
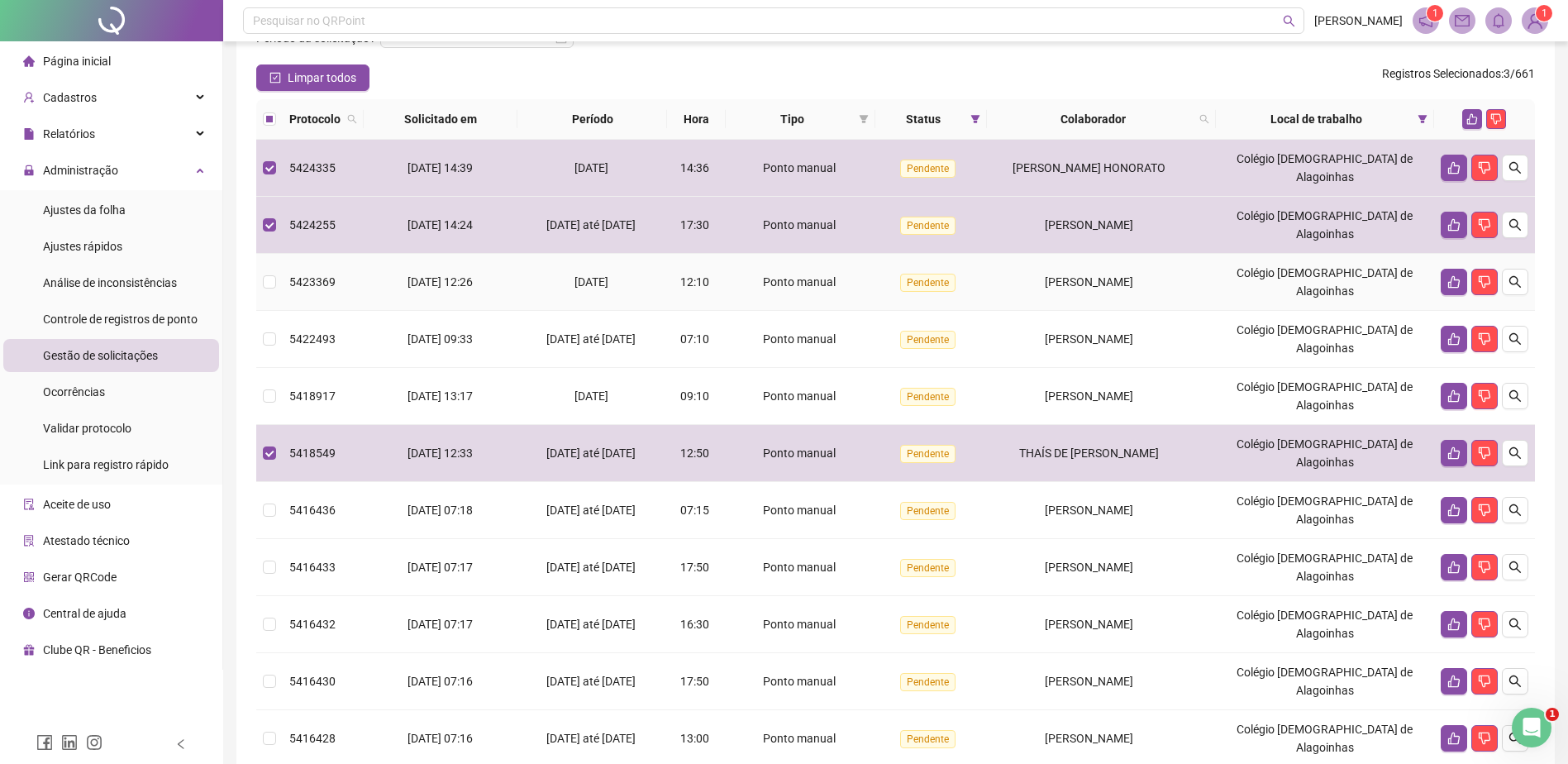
scroll to position [130, 0]
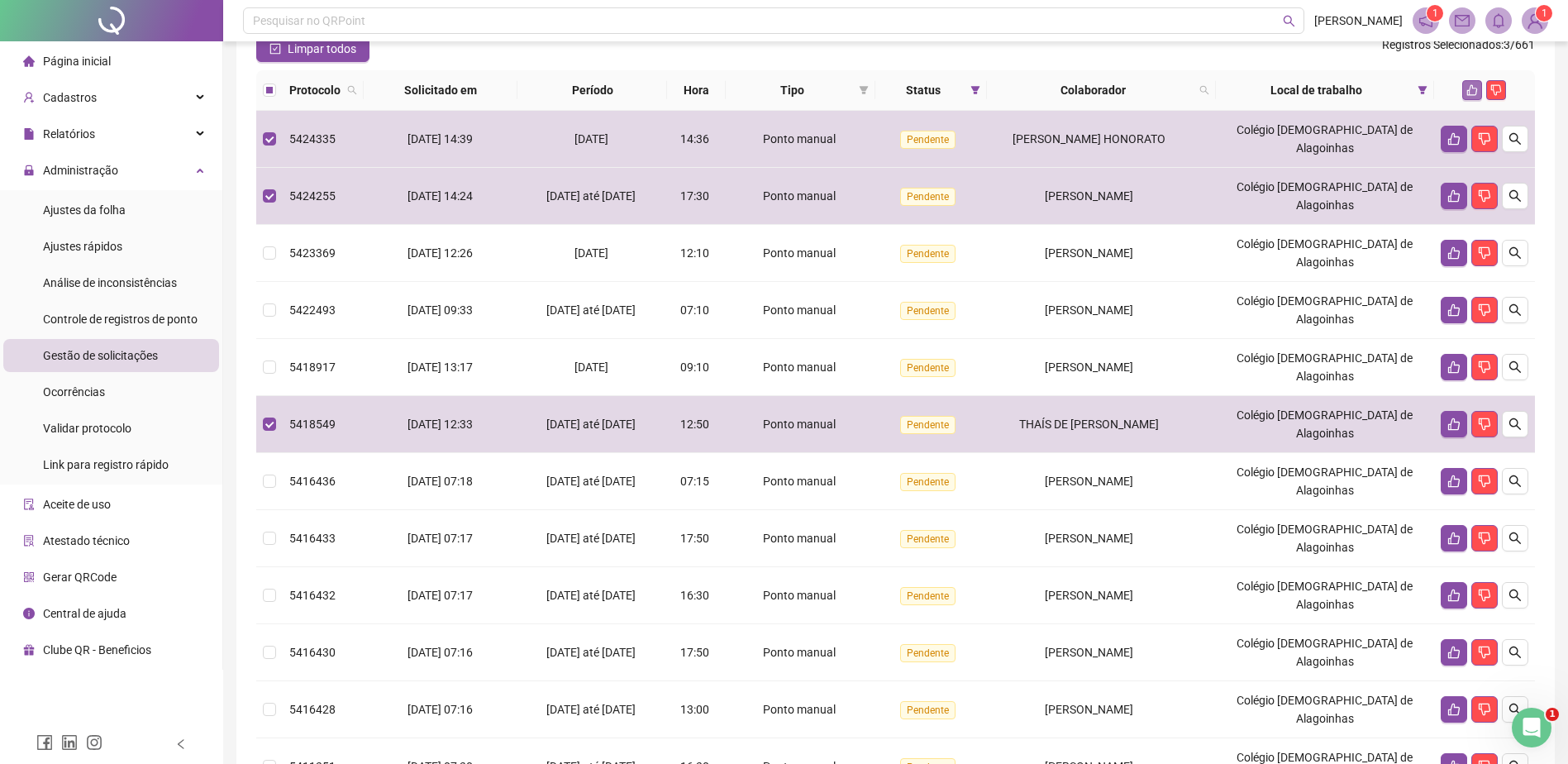
click at [1468, 96] on icon "like" at bounding box center [1472, 91] width 11 height 11
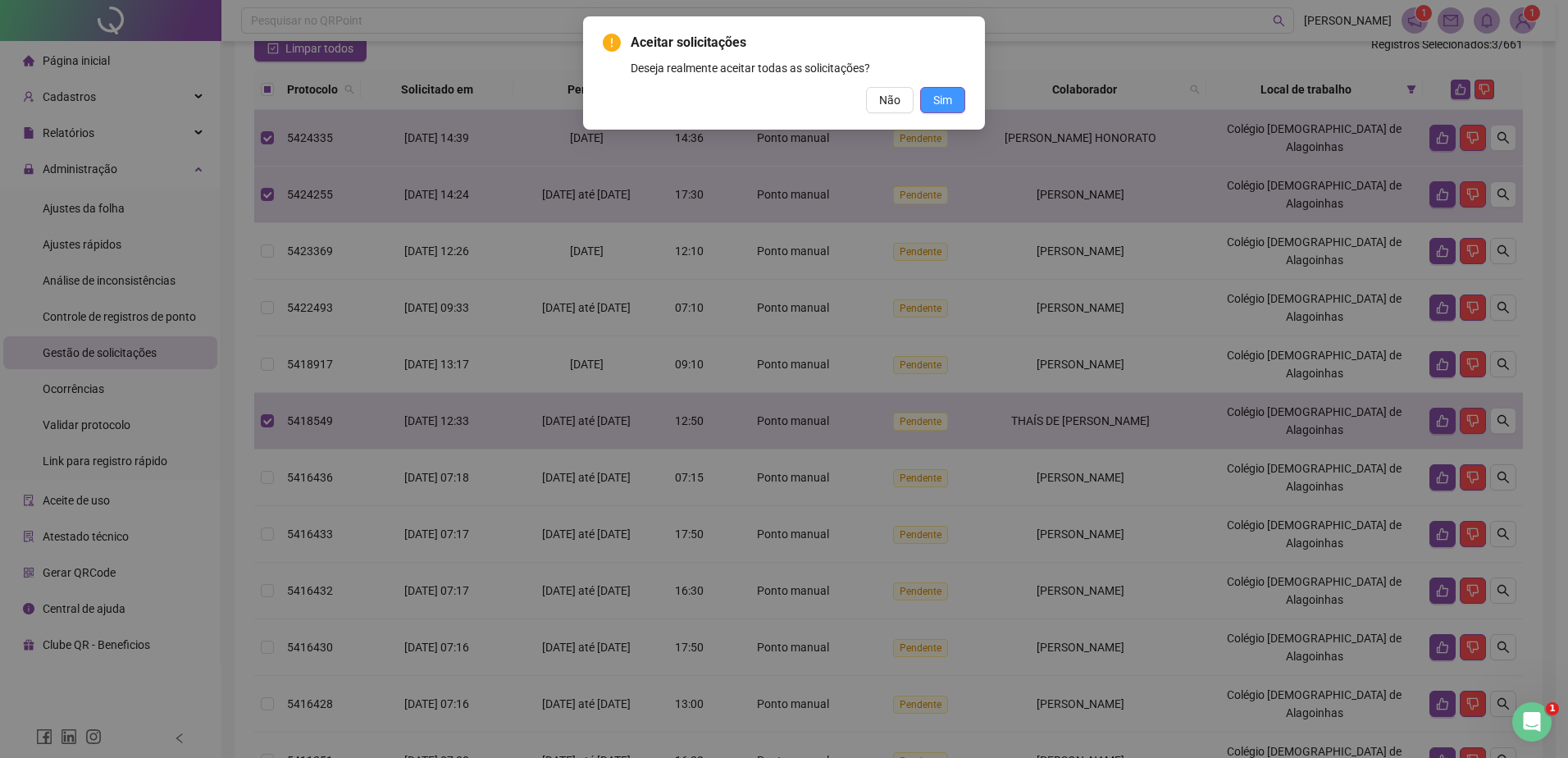
click at [955, 112] on button "Sim" at bounding box center [942, 100] width 45 height 26
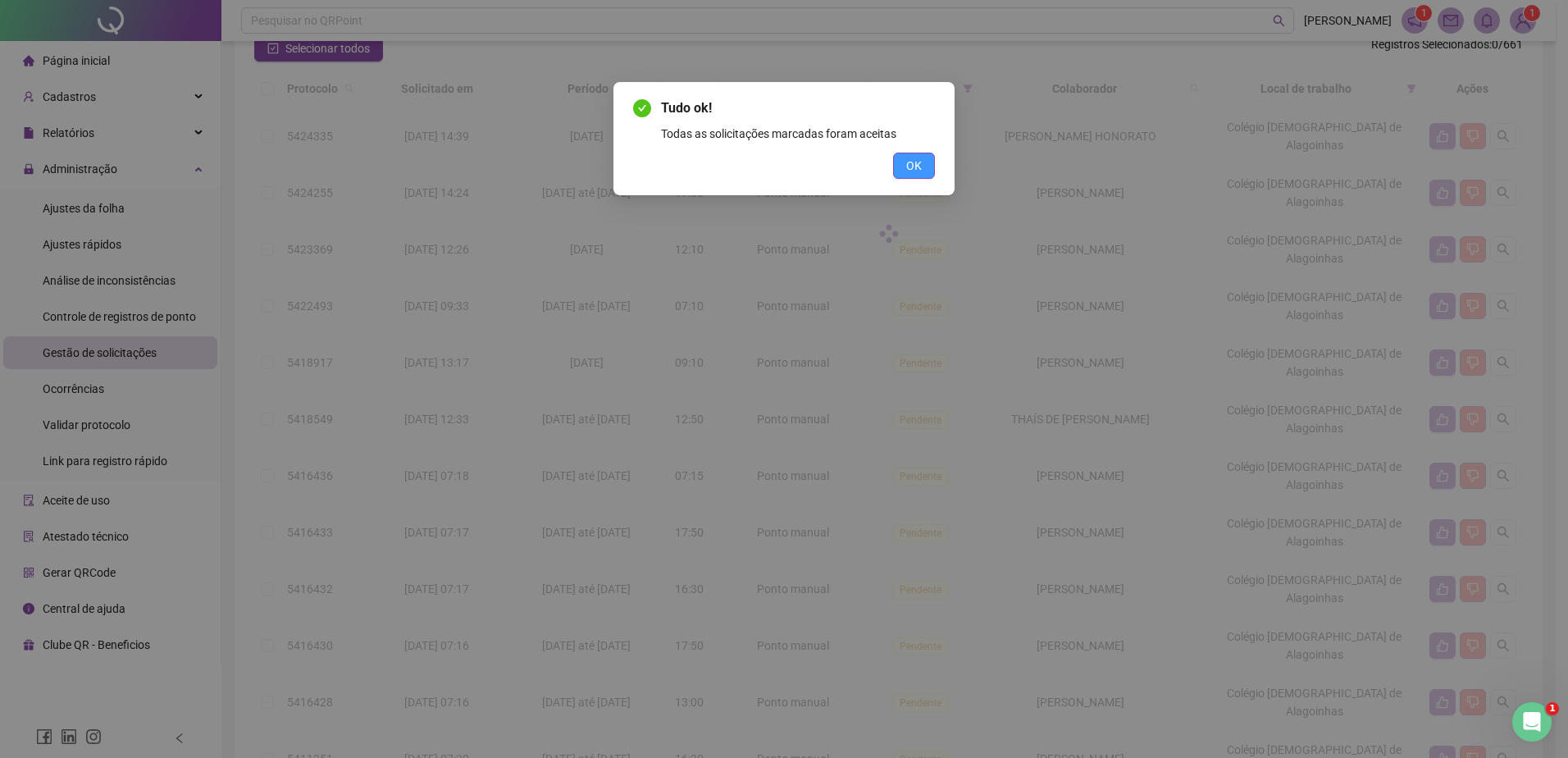
click at [924, 162] on button "OK" at bounding box center [913, 165] width 42 height 26
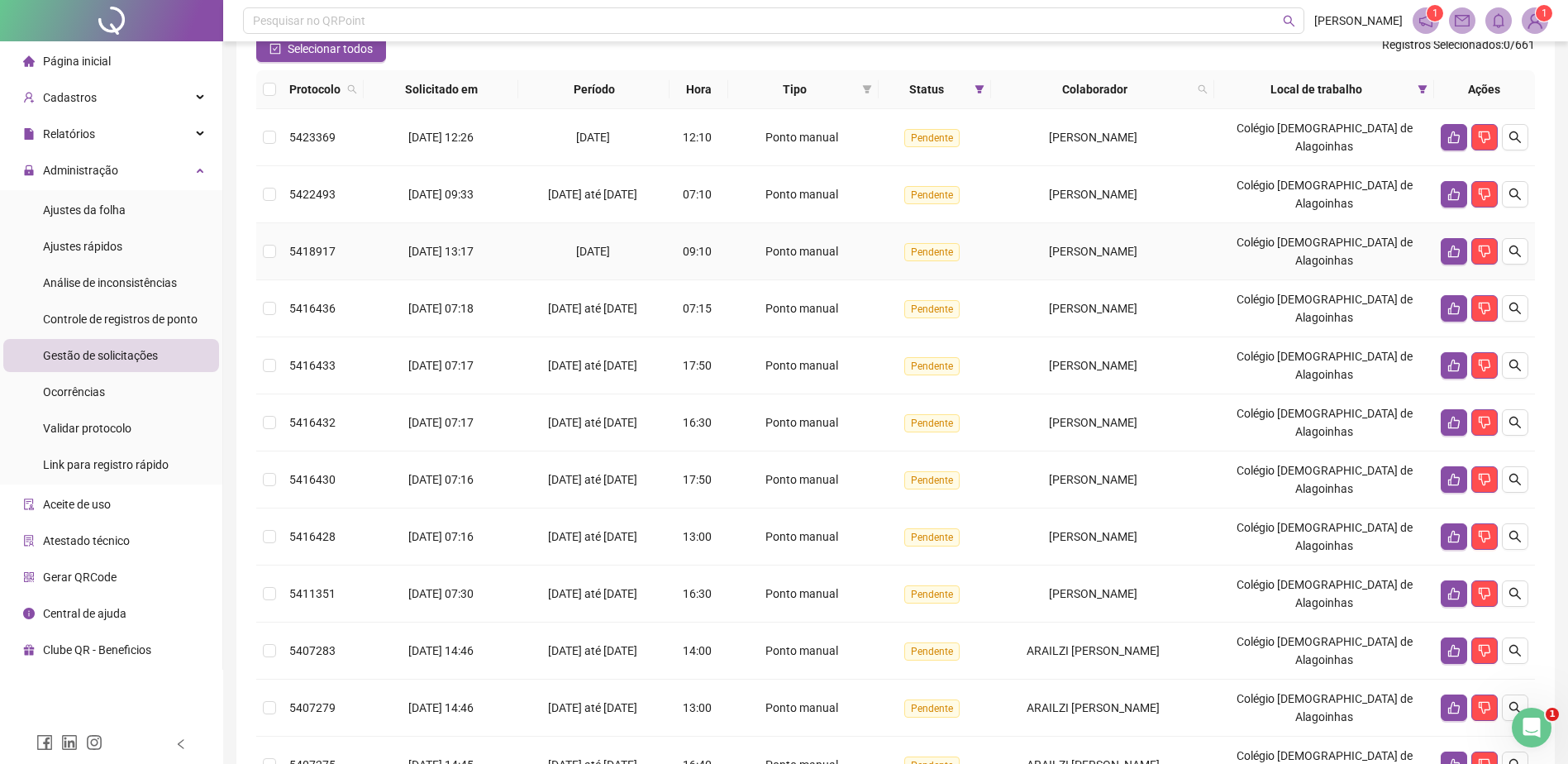
click at [721, 258] on div "09:10" at bounding box center [699, 250] width 44 height 18
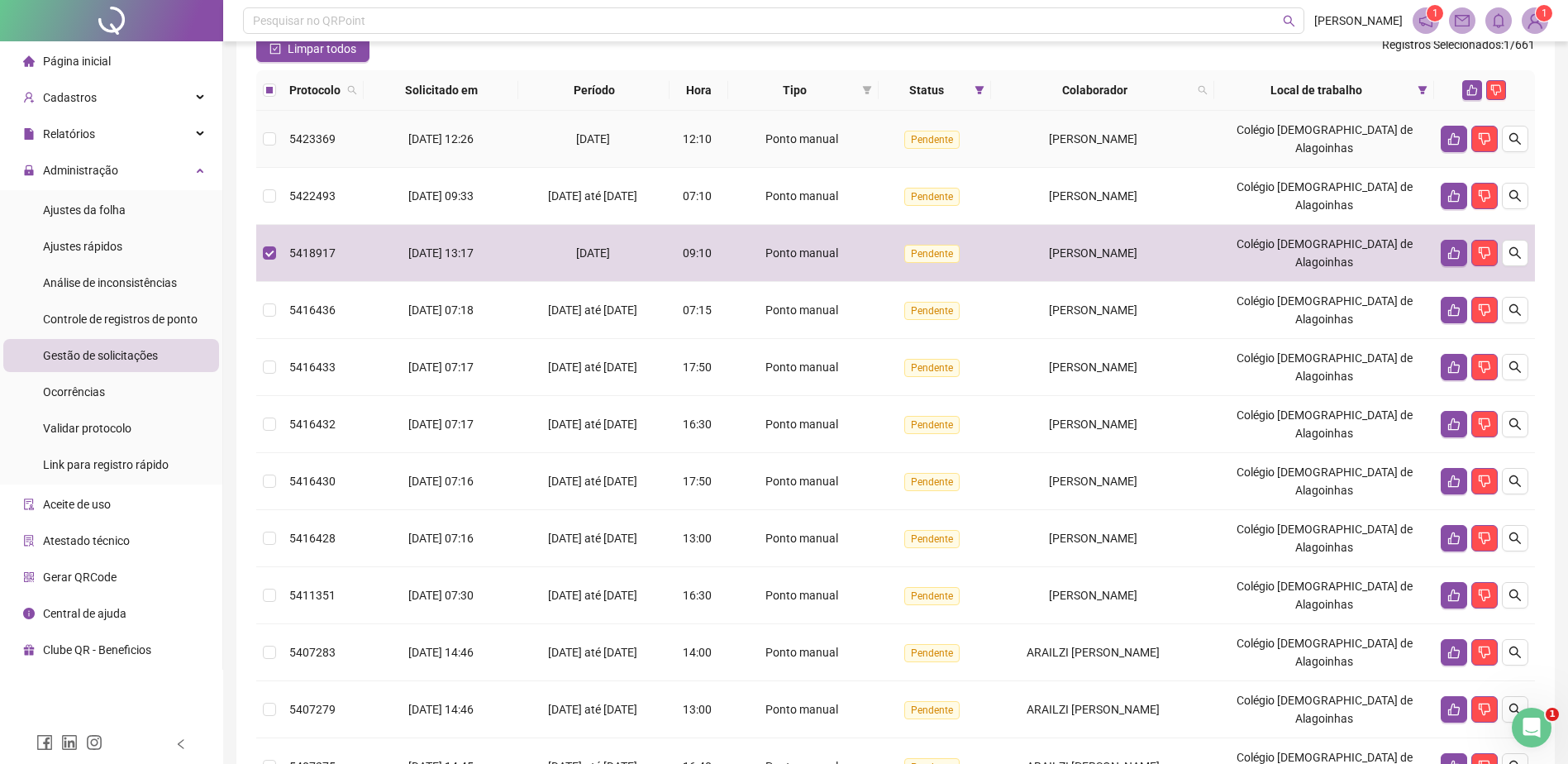
click at [719, 144] on td "12:10" at bounding box center [699, 139] width 58 height 57
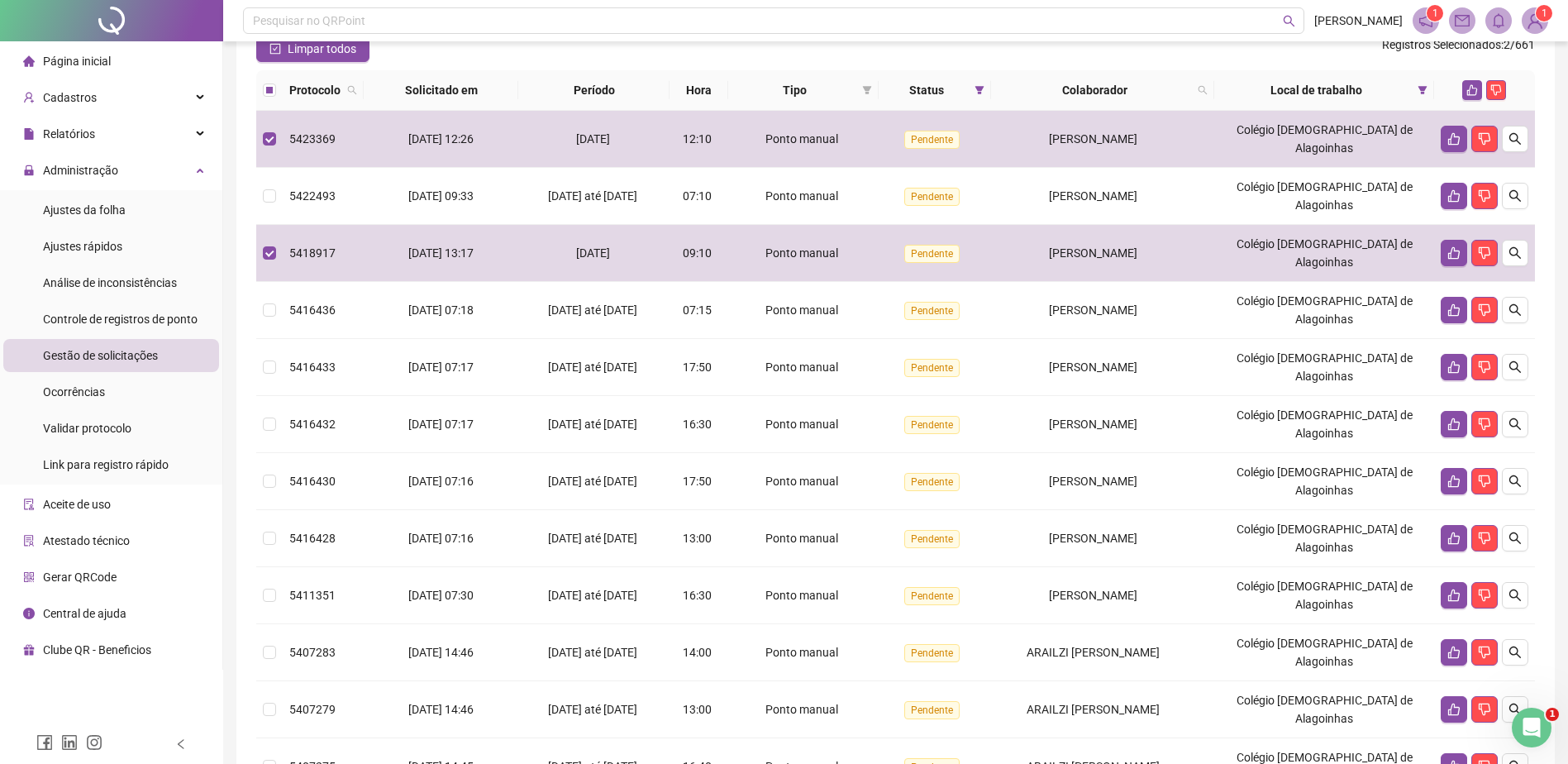
click at [1479, 100] on button "button" at bounding box center [1472, 90] width 20 height 20
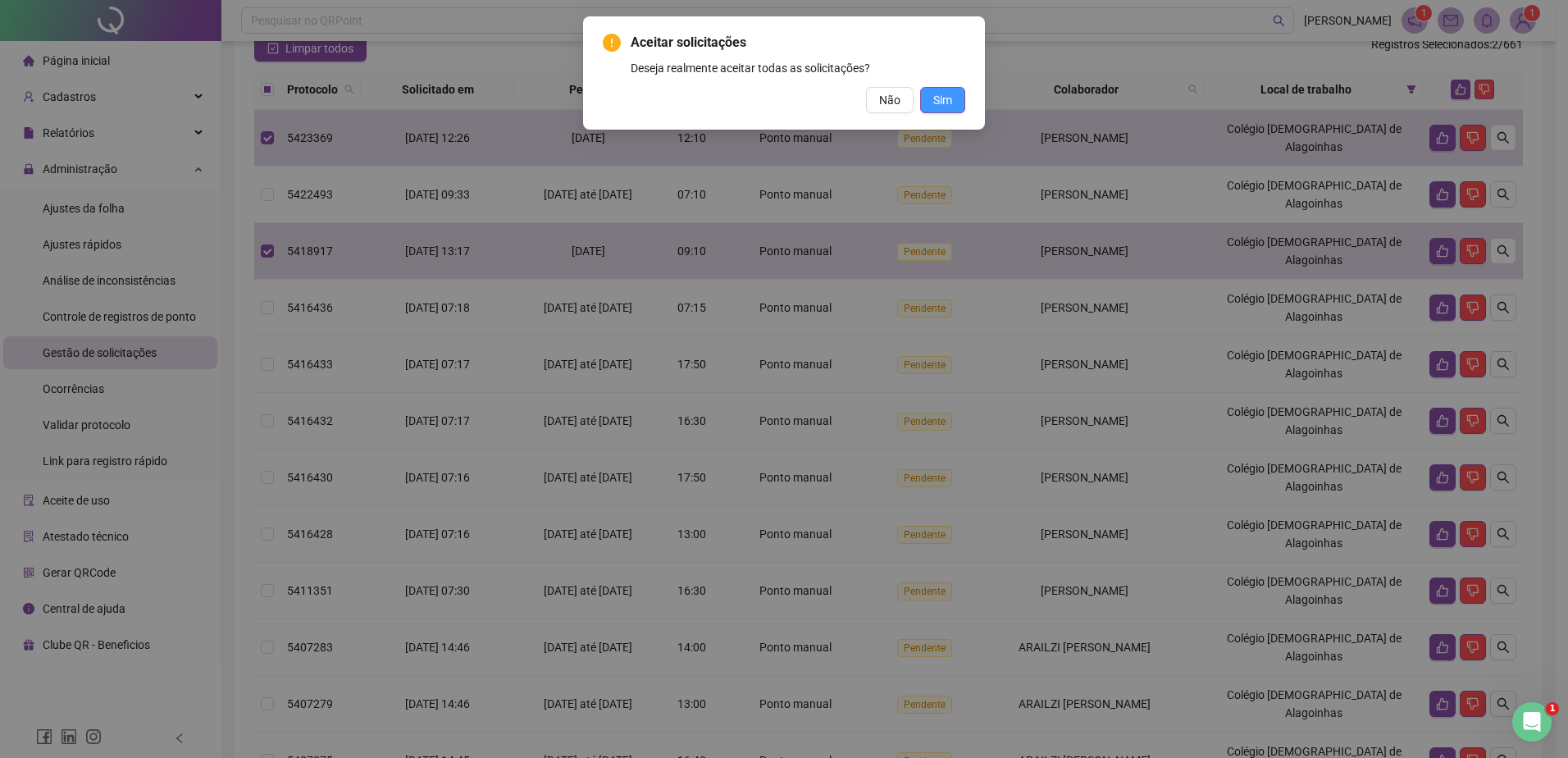
click at [943, 103] on span "Sim" at bounding box center [942, 99] width 19 height 18
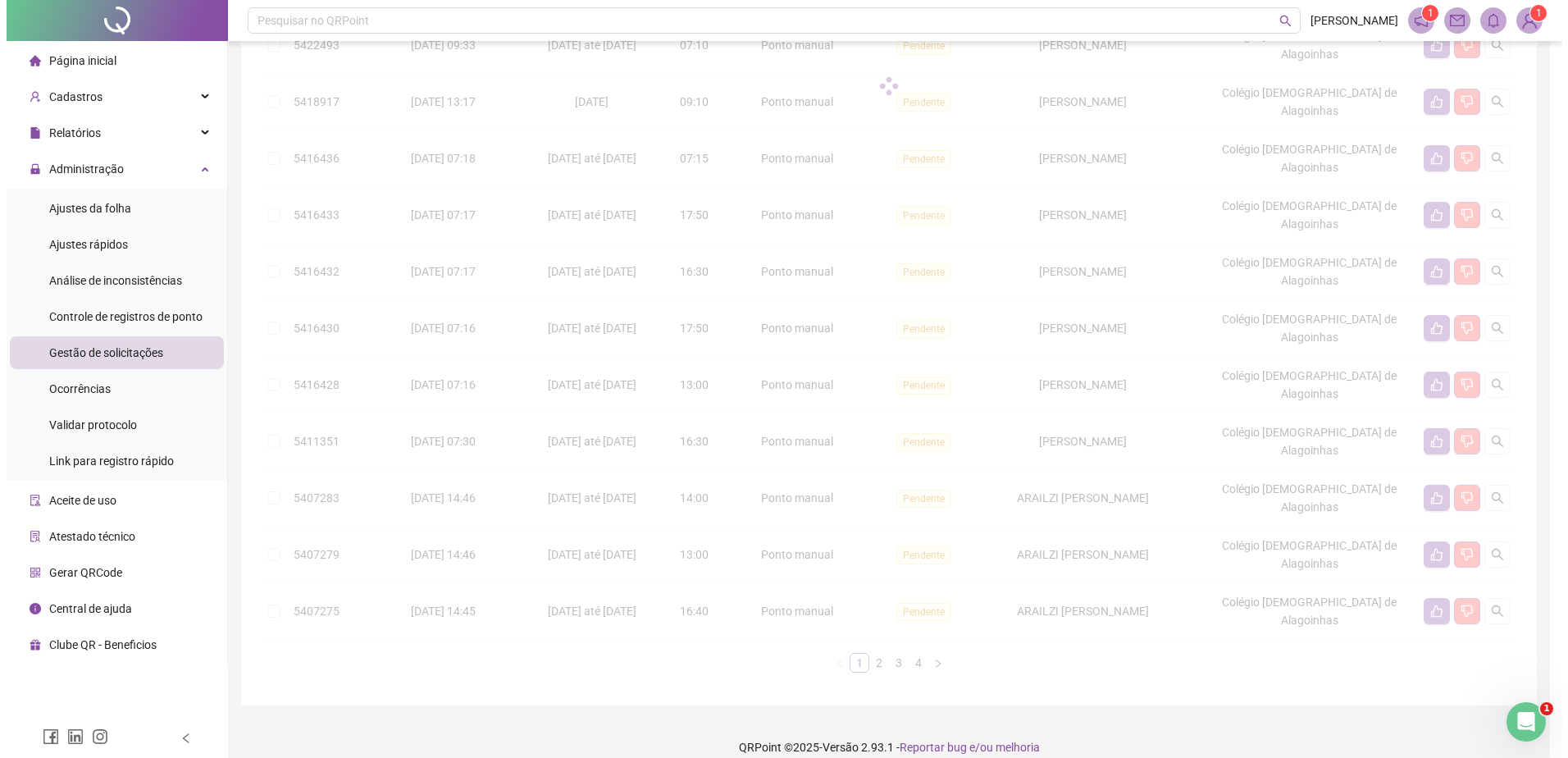
scroll to position [301, 0]
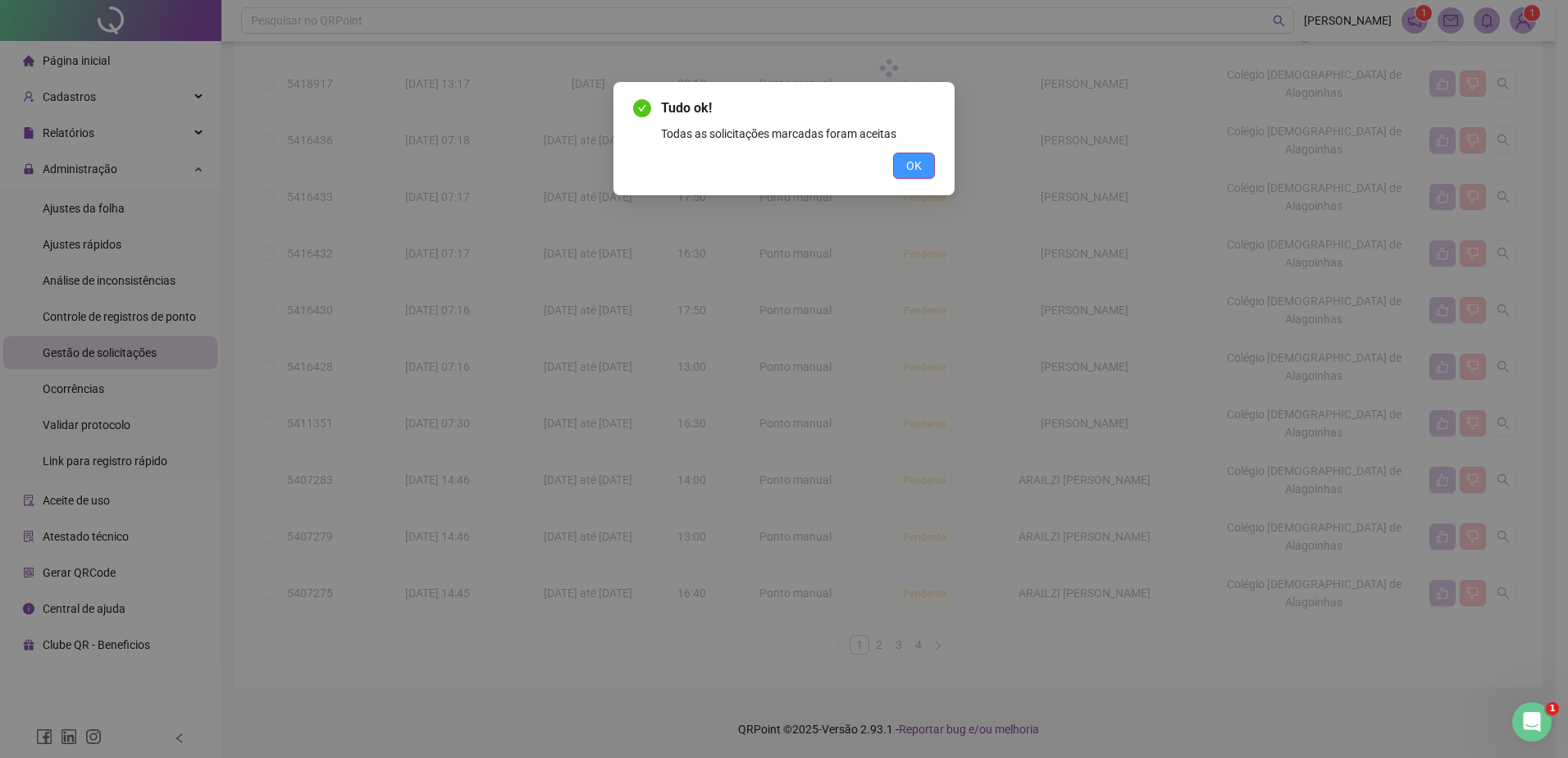
click at [921, 165] on span "OK" at bounding box center [914, 165] width 15 height 18
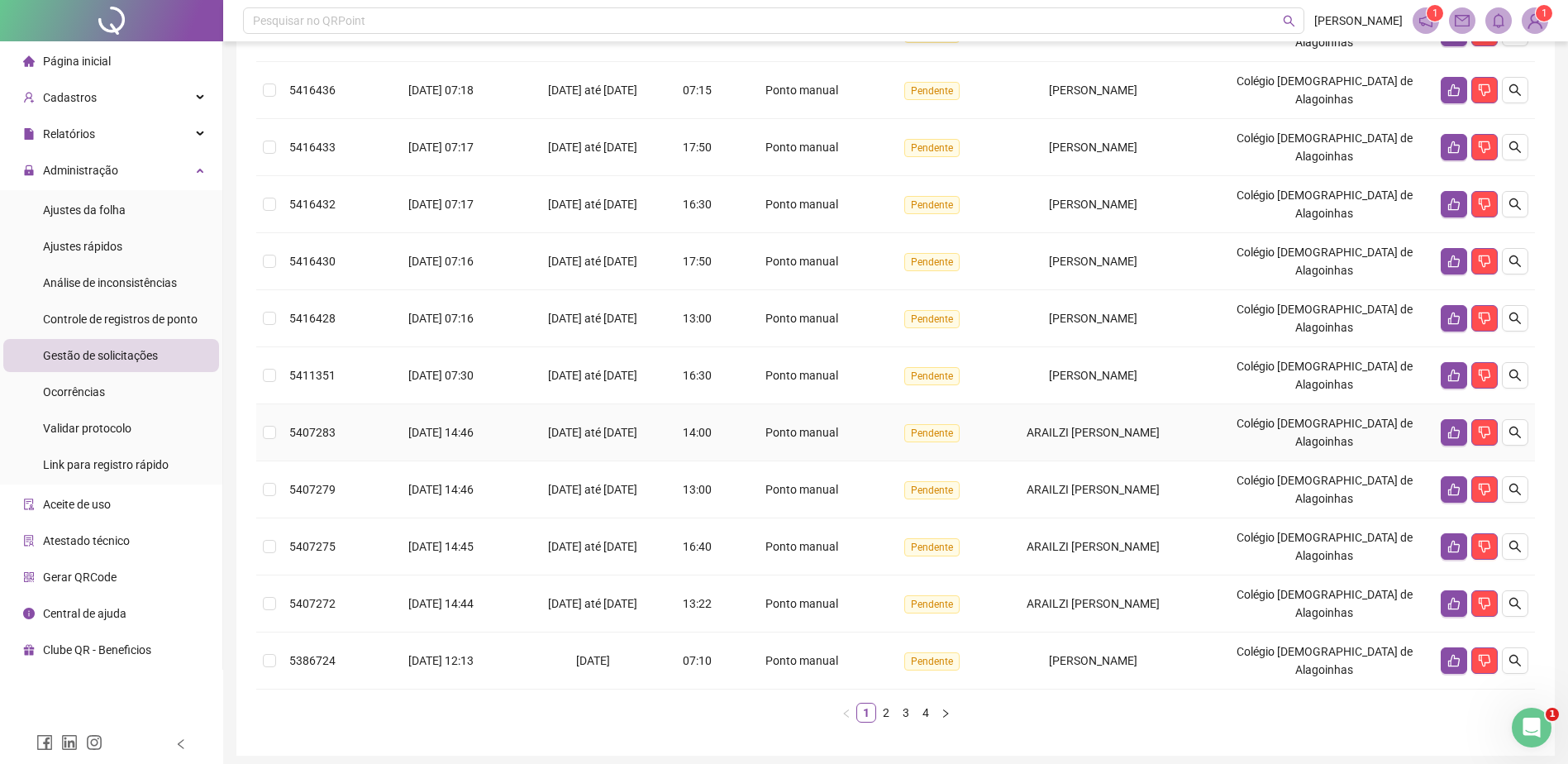
scroll to position [287, 0]
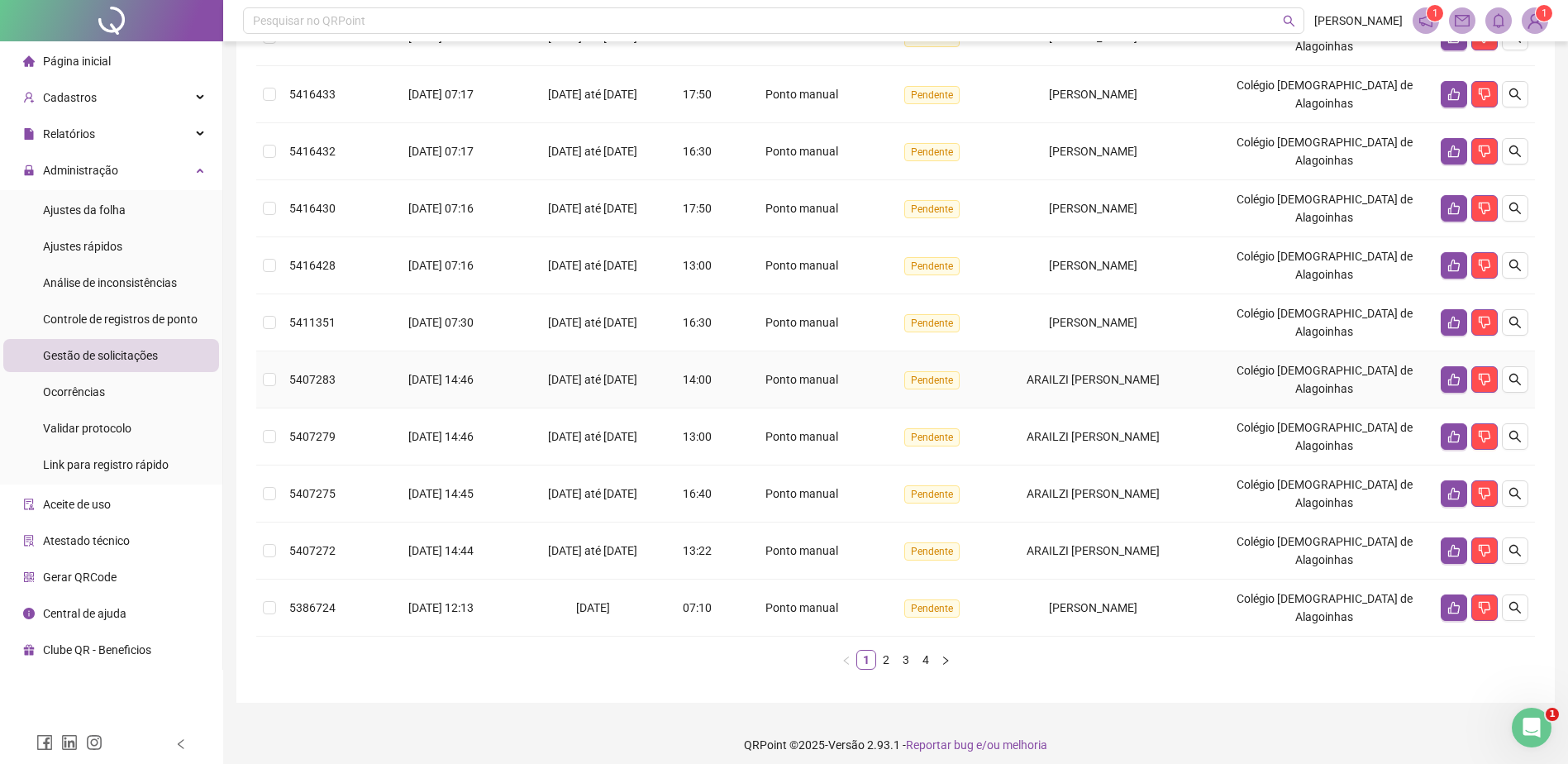
click at [790, 408] on td "Ponto manual" at bounding box center [804, 379] width 151 height 57
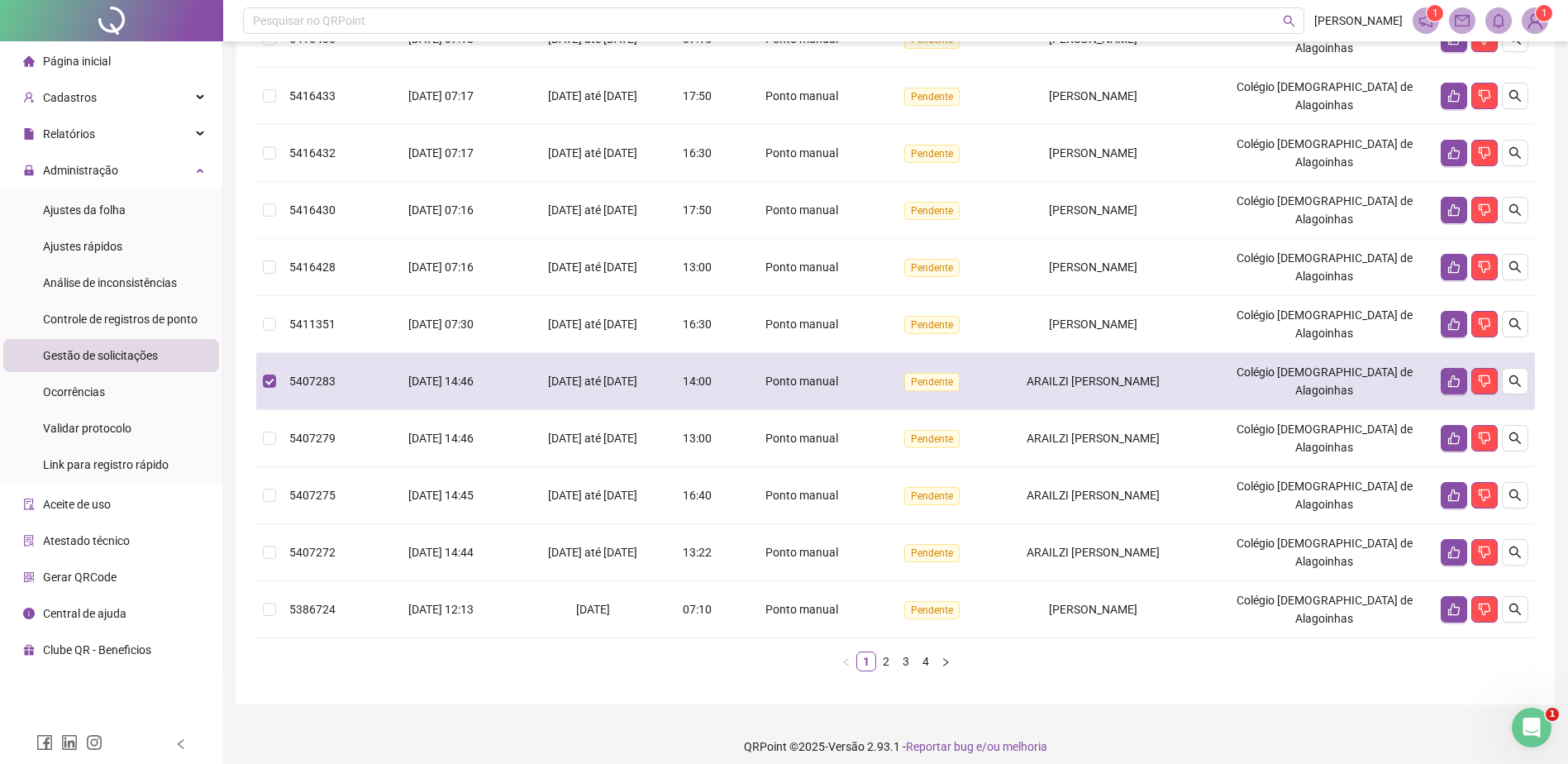
click at [790, 410] on td "Ponto manual" at bounding box center [804, 381] width 151 height 57
